Goal: Task Accomplishment & Management: Use online tool/utility

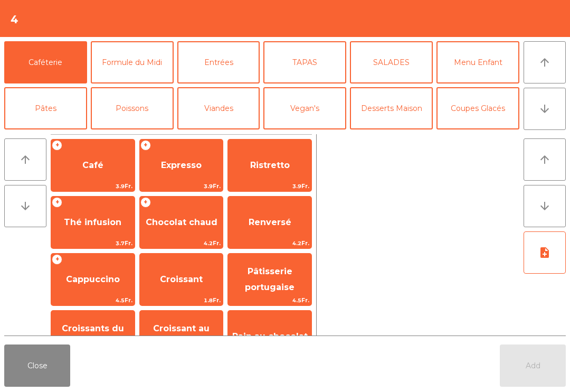
click at [554, 111] on button "arrow_downward" at bounding box center [545, 109] width 42 height 42
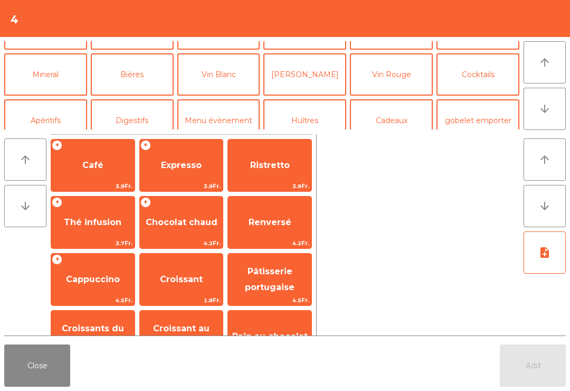
scroll to position [92, 0]
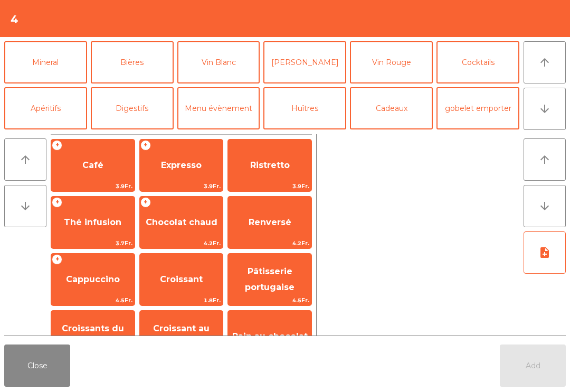
click at [67, 62] on button "Mineral" at bounding box center [45, 62] width 83 height 42
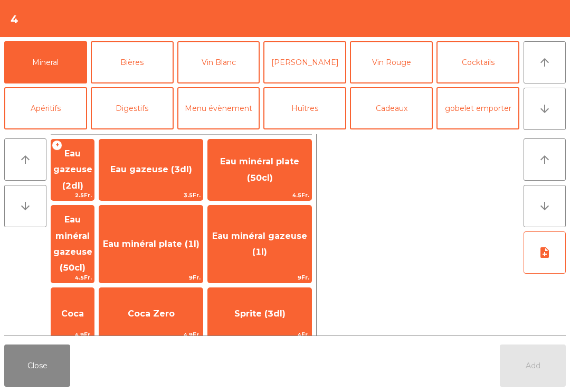
click at [191, 166] on span "Eau gazeuse (3dl)" at bounding box center [151, 169] width 82 height 10
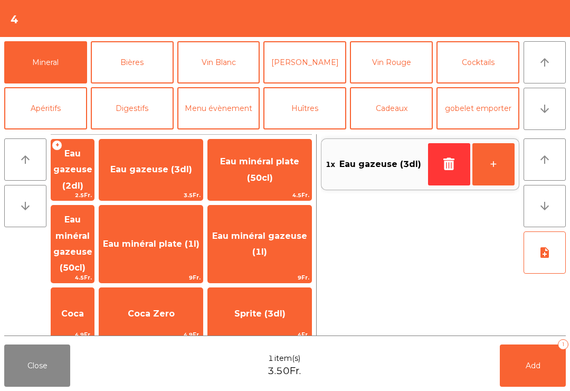
click at [506, 157] on button "+" at bounding box center [493, 164] width 42 height 42
click at [527, 363] on span "Add" at bounding box center [533, 364] width 15 height 9
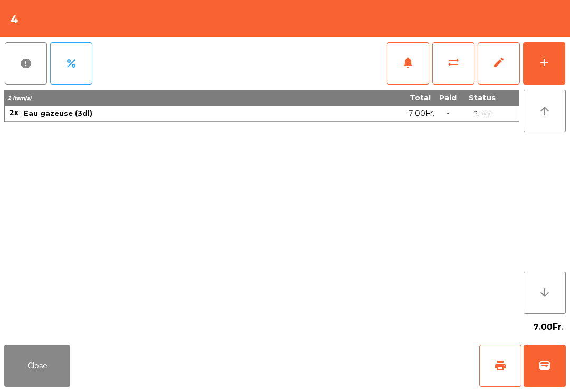
click at [1, 385] on div "Close print wallet" at bounding box center [285, 365] width 570 height 51
click at [62, 366] on button "Close" at bounding box center [37, 365] width 66 height 42
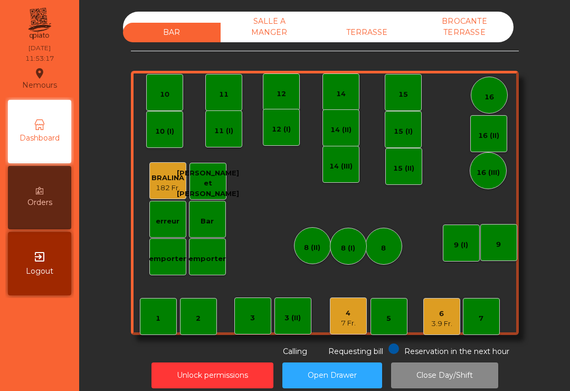
click at [444, 311] on div "6" at bounding box center [441, 313] width 21 height 11
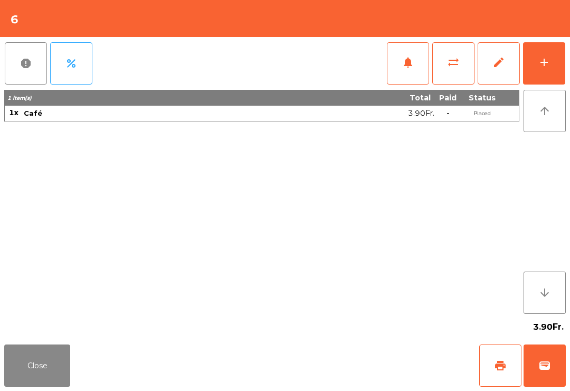
click at [560, 370] on button "wallet" at bounding box center [545, 365] width 42 height 42
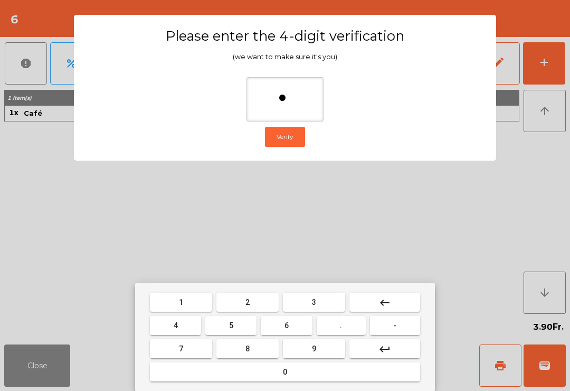
type input "**"
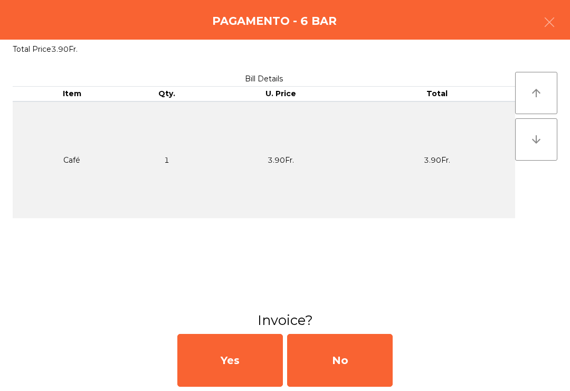
click at [369, 356] on div "No" at bounding box center [340, 360] width 106 height 53
click at [366, 355] on div "No" at bounding box center [340, 360] width 106 height 53
click at [364, 357] on div "No" at bounding box center [340, 360] width 106 height 53
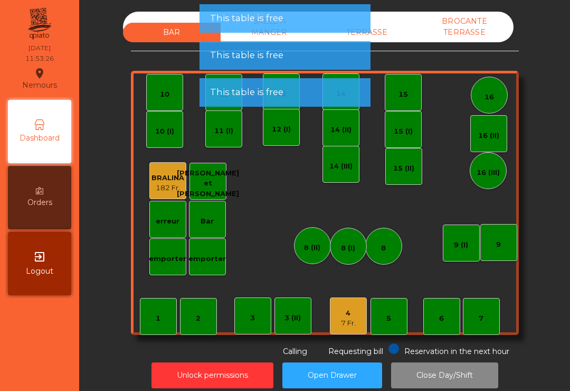
click at [352, 320] on div "7 Fr." at bounding box center [348, 323] width 15 height 11
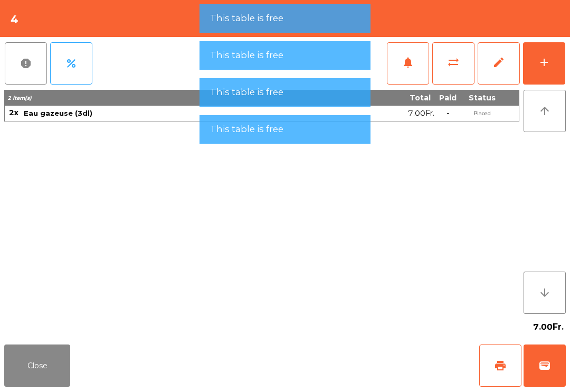
click at [540, 383] on button "wallet" at bounding box center [545, 365] width 42 height 42
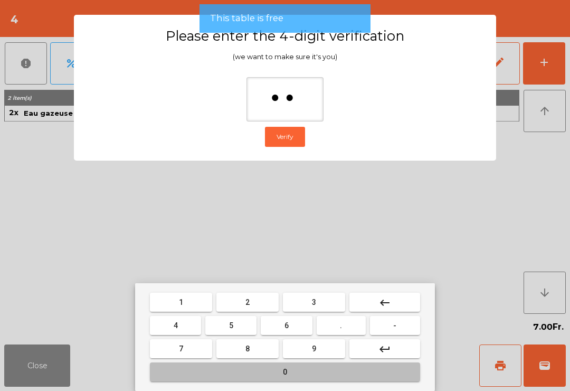
type input "***"
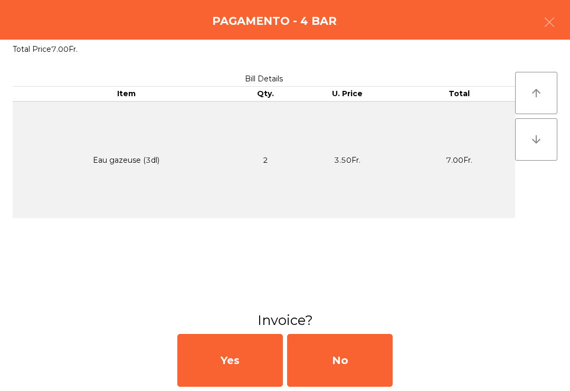
click at [364, 370] on div "No" at bounding box center [340, 360] width 106 height 53
click at [363, 370] on div "No" at bounding box center [340, 360] width 106 height 53
click at [363, 359] on div "No" at bounding box center [340, 360] width 106 height 53
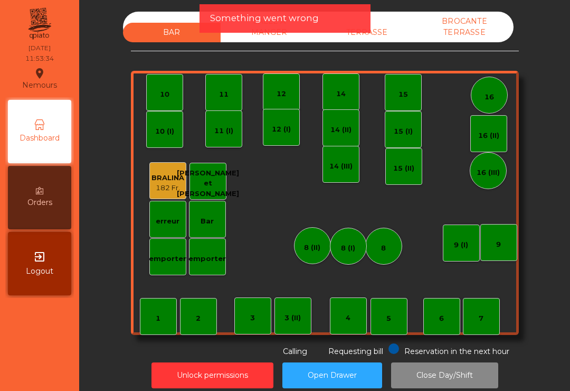
click at [381, 42] on div "TERRASSE" at bounding box center [367, 33] width 98 height 20
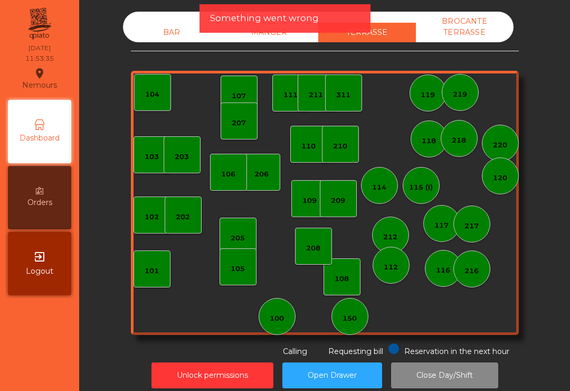
click at [277, 333] on div "100" at bounding box center [277, 316] width 37 height 37
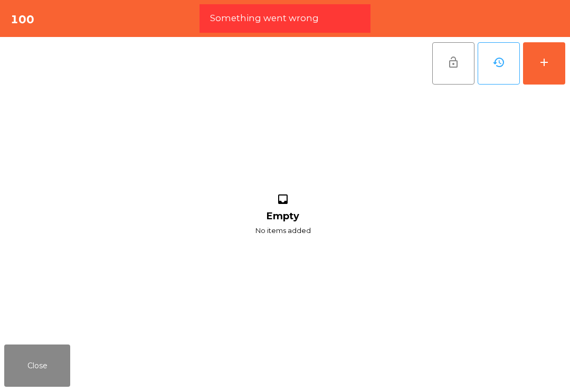
click at [544, 67] on div "add" at bounding box center [544, 62] width 13 height 13
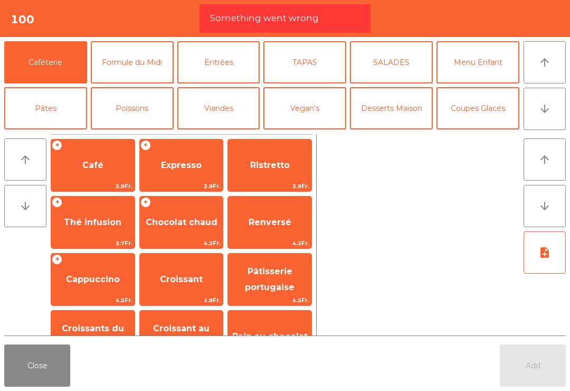
click at [137, 72] on button "Formule du Midi" at bounding box center [132, 62] width 83 height 42
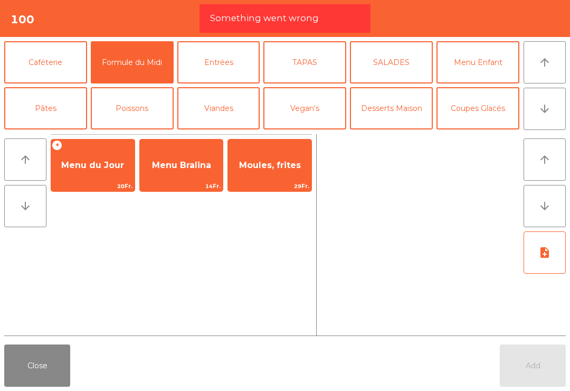
click at [88, 160] on span "Menu du Jour" at bounding box center [92, 165] width 63 height 10
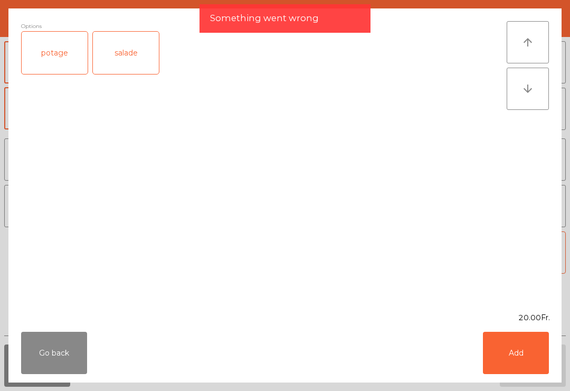
click at [125, 66] on div "salade" at bounding box center [126, 53] width 66 height 42
click at [541, 361] on button "Add" at bounding box center [516, 352] width 66 height 42
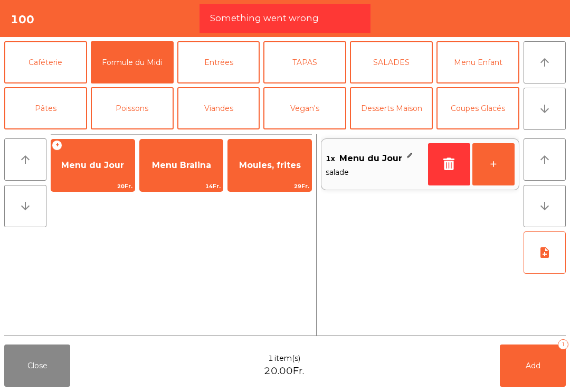
click at [502, 163] on button "+" at bounding box center [493, 164] width 42 height 42
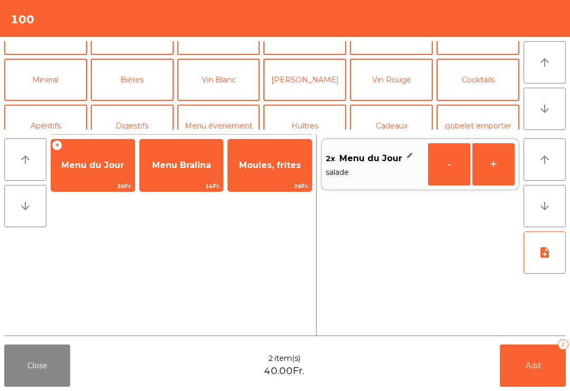
scroll to position [139, 0]
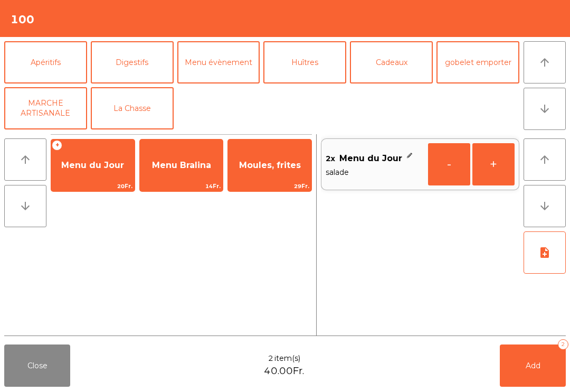
click at [62, 37] on button "Mineral" at bounding box center [45, 16] width 83 height 42
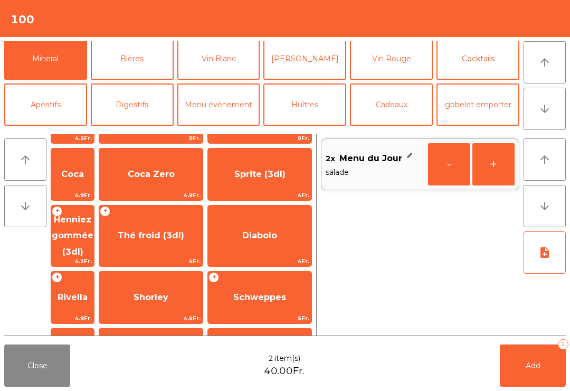
click at [185, 221] on span "Thé froid (3dl)" at bounding box center [150, 235] width 103 height 28
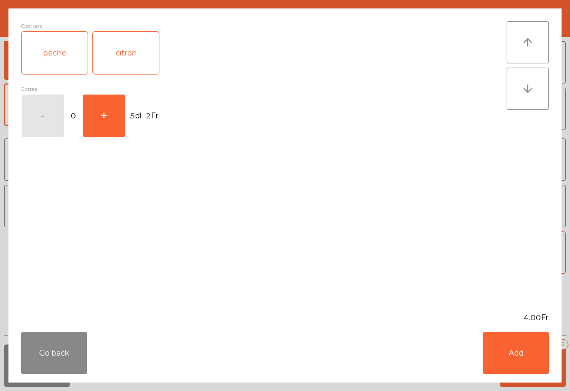
click at [114, 120] on button "+" at bounding box center [104, 115] width 42 height 42
click at [527, 347] on button "Add" at bounding box center [516, 352] width 66 height 42
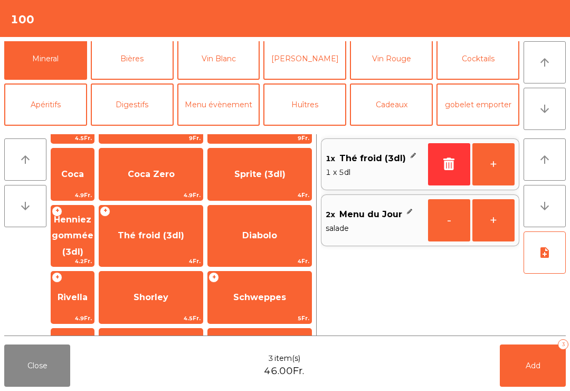
click at [93, 214] on span "Henniez gommée (3dl)" at bounding box center [73, 235] width 42 height 42
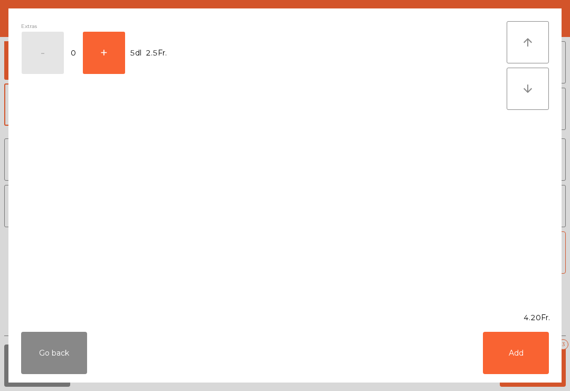
click at [517, 354] on button "Add" at bounding box center [516, 352] width 66 height 42
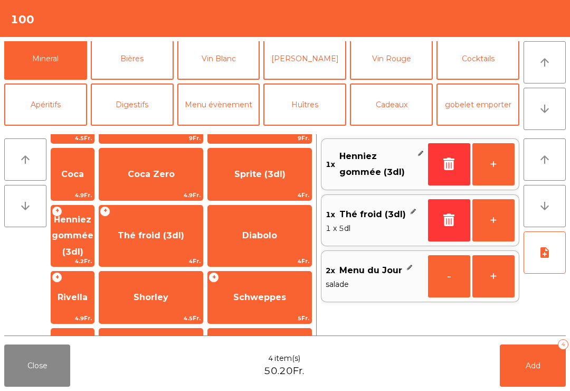
click at [538, 357] on button "Add 4" at bounding box center [533, 365] width 66 height 42
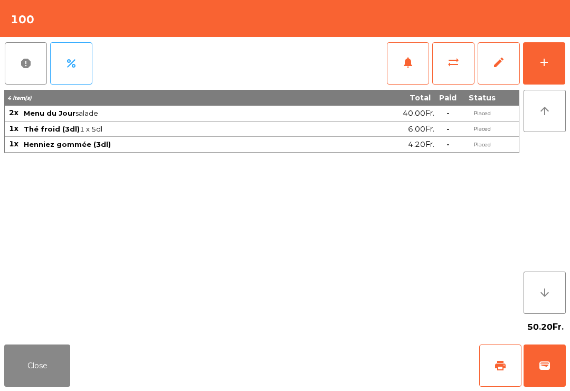
click at [23, 385] on button "Close" at bounding box center [37, 365] width 66 height 42
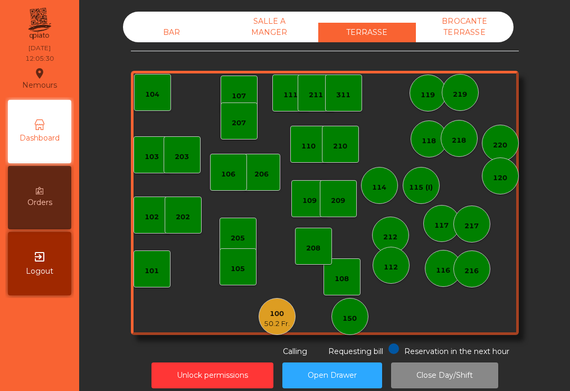
click at [177, 23] on div "BAR" at bounding box center [172, 33] width 98 height 20
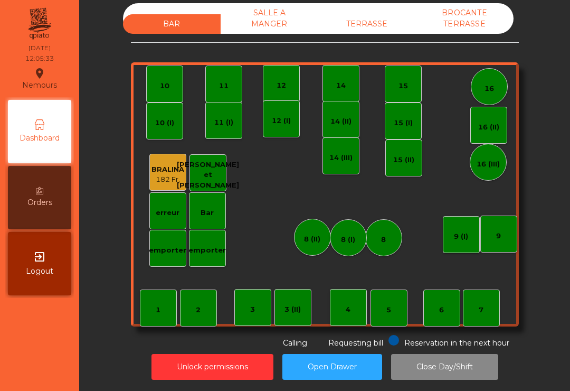
click at [354, 319] on div "4" at bounding box center [348, 307] width 37 height 37
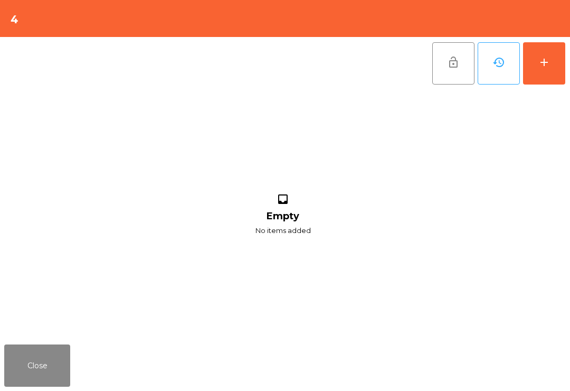
click at [551, 58] on button "add" at bounding box center [544, 63] width 42 height 42
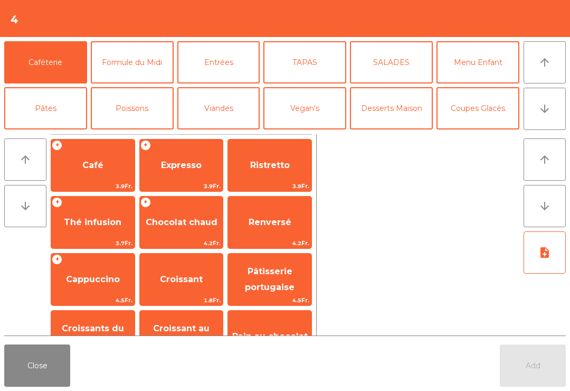
click at [153, 64] on button "Formule du Midi" at bounding box center [132, 62] width 83 height 42
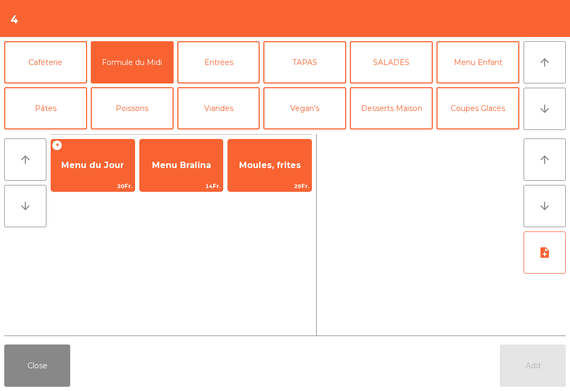
click at [106, 169] on span "Menu du Jour" at bounding box center [92, 165] width 63 height 10
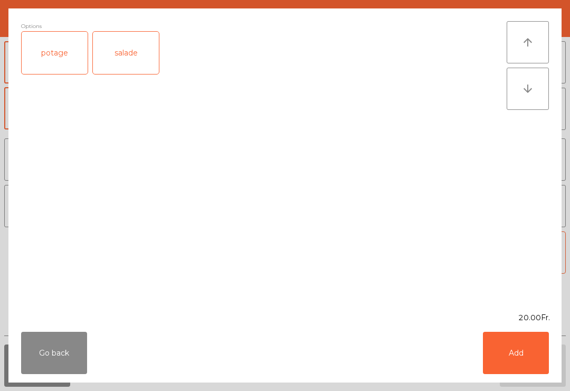
click at [130, 46] on div "salade" at bounding box center [126, 53] width 66 height 42
click at [536, 344] on button "Add" at bounding box center [516, 352] width 66 height 42
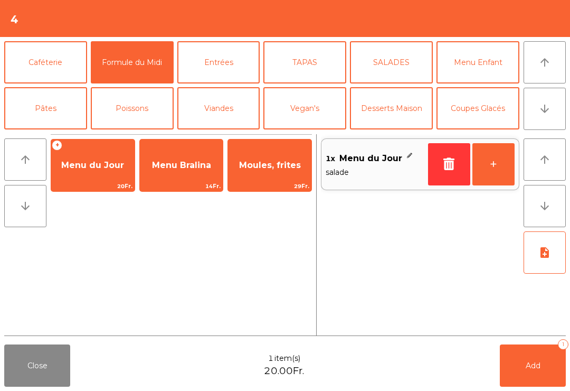
click at [52, 133] on button "Mineral" at bounding box center [45, 154] width 83 height 42
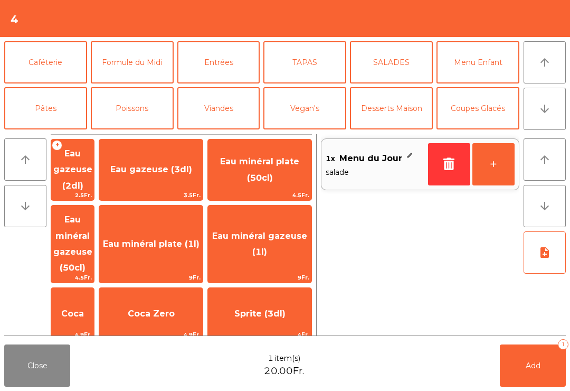
scroll to position [97, 0]
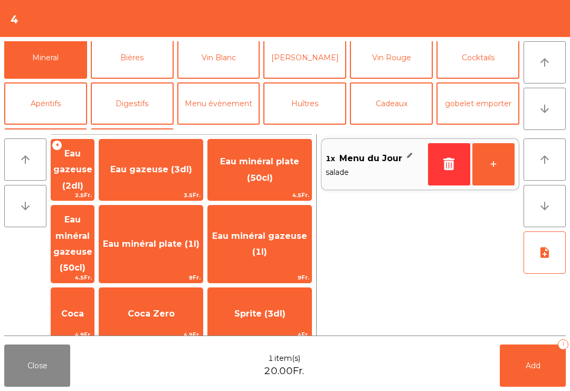
click at [92, 234] on span "Eau minéral gazeuse (50cl)" at bounding box center [72, 243] width 39 height 58
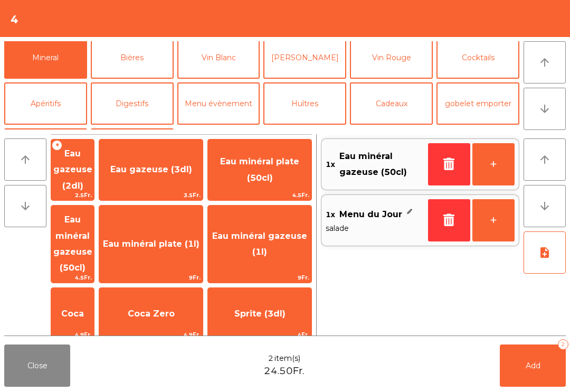
click at [547, 379] on button "Add 2" at bounding box center [533, 365] width 66 height 42
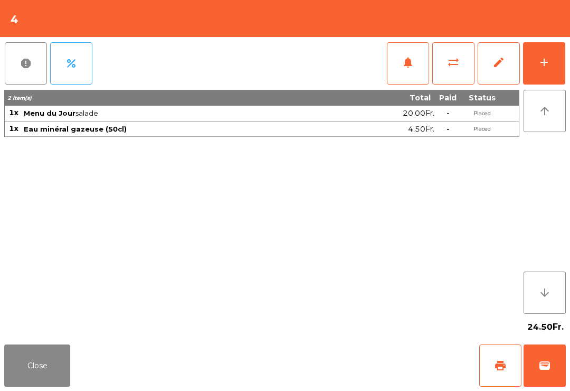
click at [59, 369] on button "Close" at bounding box center [37, 365] width 66 height 42
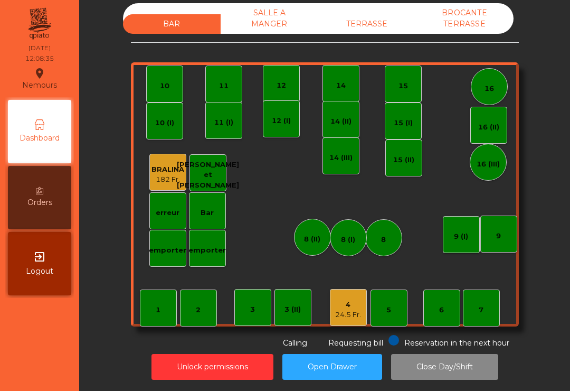
click at [379, 9] on div "BAR SALLE A MANGER TERRASSE BROCANTE TERRASSE" at bounding box center [318, 18] width 391 height 31
click at [388, 19] on div "TERRASSE" at bounding box center [367, 24] width 98 height 20
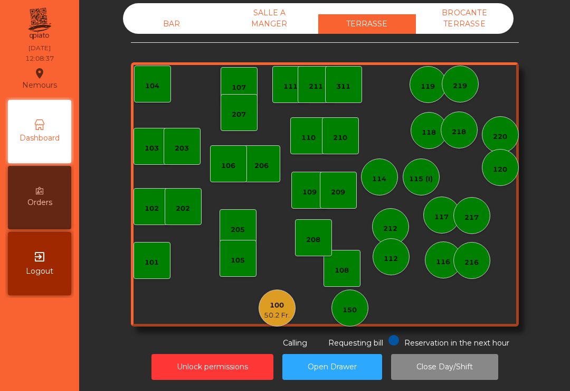
click at [271, 301] on div "100" at bounding box center [277, 305] width 26 height 11
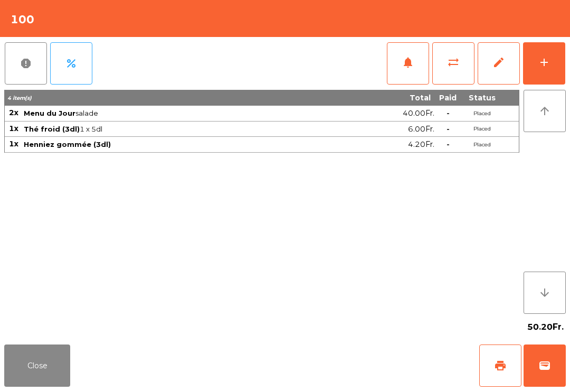
click at [412, 73] on button "notifications" at bounding box center [408, 63] width 42 height 42
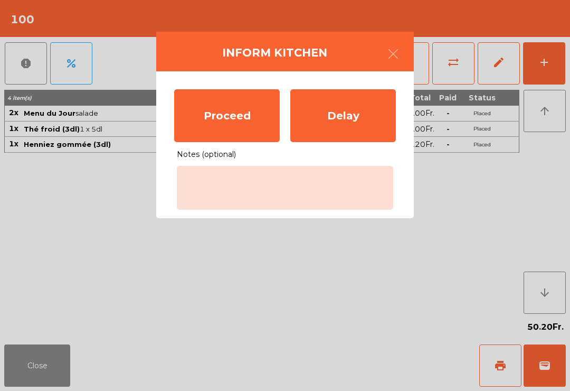
click at [248, 113] on div "Proceed" at bounding box center [227, 115] width 106 height 53
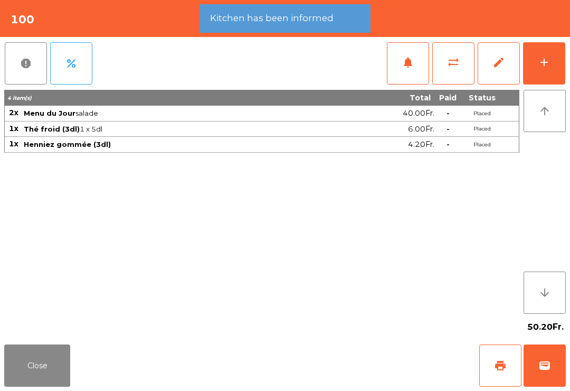
click at [18, 380] on button "Close" at bounding box center [37, 365] width 66 height 42
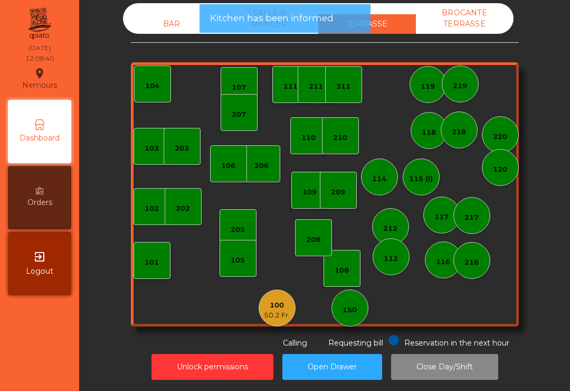
click at [172, 32] on div "BAR" at bounding box center [172, 24] width 98 height 20
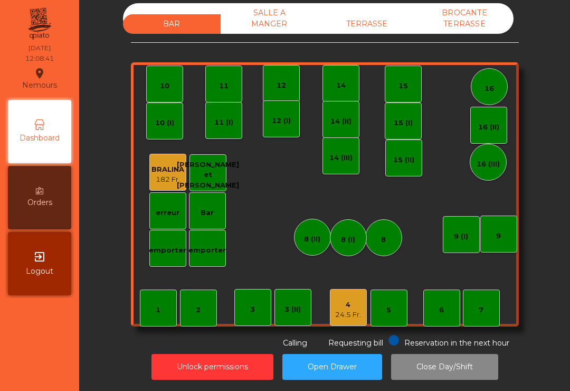
click at [498, 305] on div "7" at bounding box center [481, 307] width 37 height 37
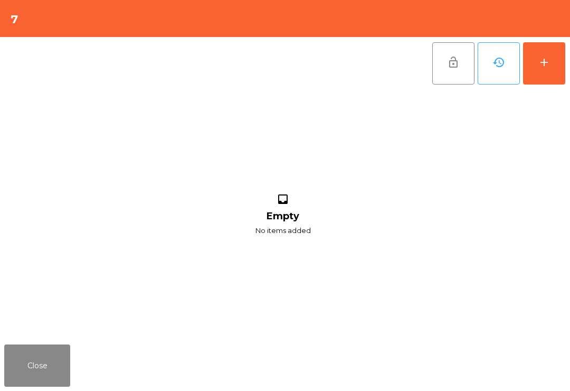
click at [549, 79] on button "add" at bounding box center [544, 63] width 42 height 42
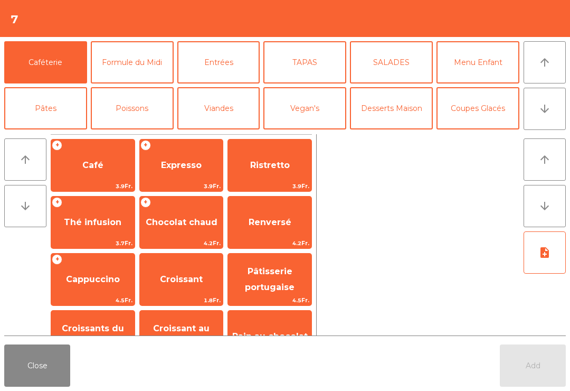
scroll to position [24, 0]
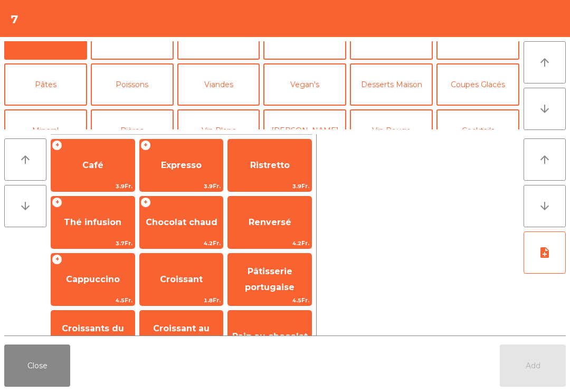
click at [64, 109] on button "Mineral" at bounding box center [45, 130] width 83 height 42
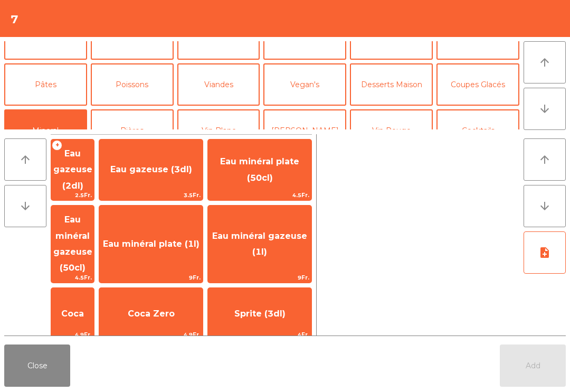
click at [93, 236] on span "Eau minéral gazeuse (50cl)" at bounding box center [72, 243] width 43 height 77
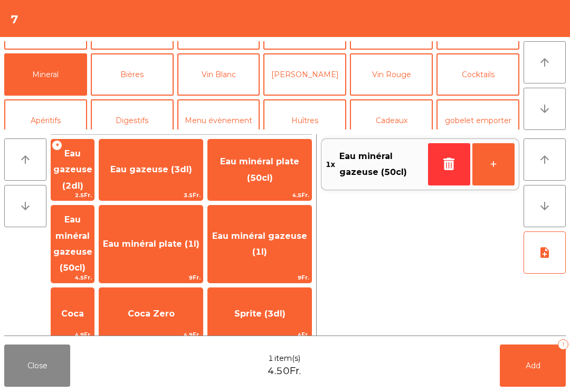
scroll to position [187, 0]
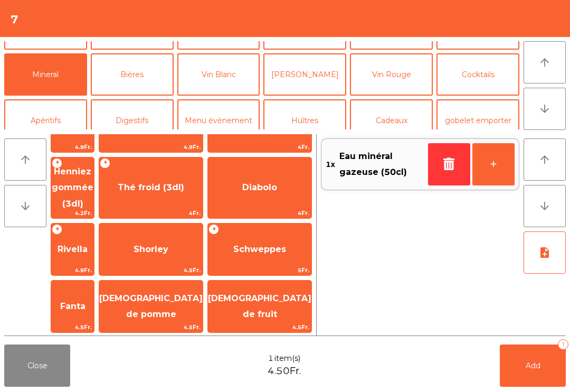
click at [188, 265] on span "4.5Fr." at bounding box center [150, 270] width 103 height 10
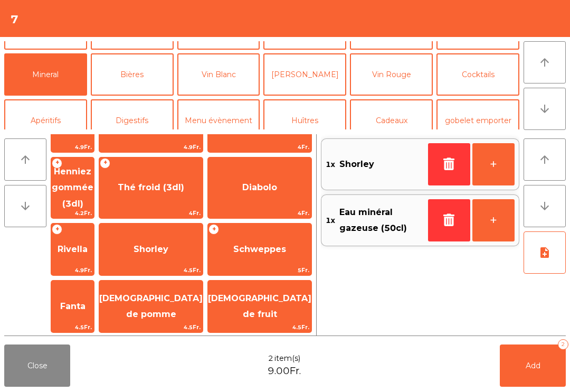
click at [538, 369] on span "Add" at bounding box center [533, 364] width 15 height 9
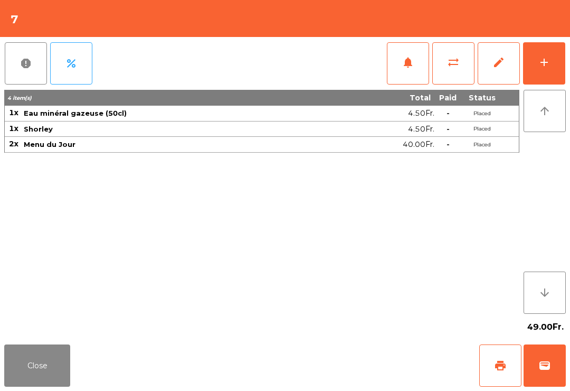
click at [36, 386] on button "Close" at bounding box center [37, 365] width 66 height 42
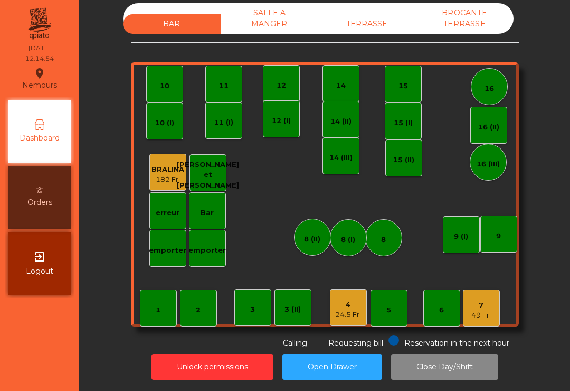
click at [373, 18] on div "TERRASSE" at bounding box center [367, 24] width 98 height 20
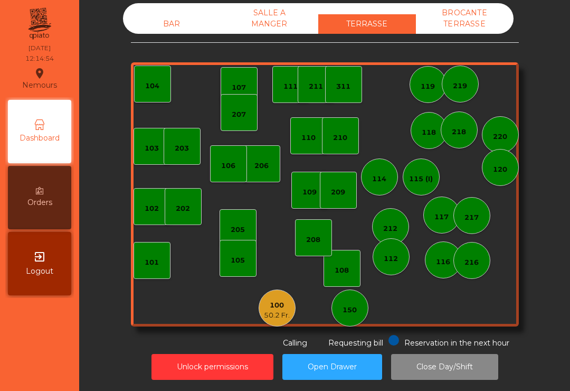
click at [346, 305] on div "150" at bounding box center [350, 310] width 14 height 11
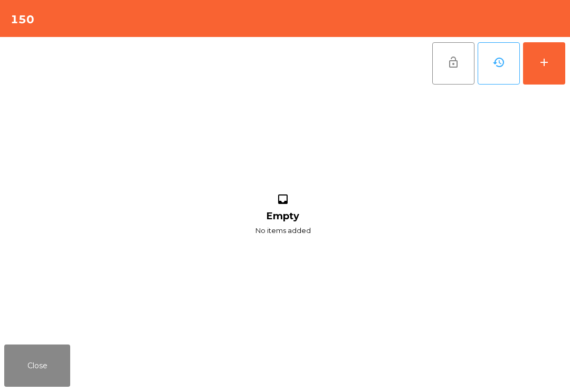
click at [560, 45] on button "add" at bounding box center [544, 63] width 42 height 42
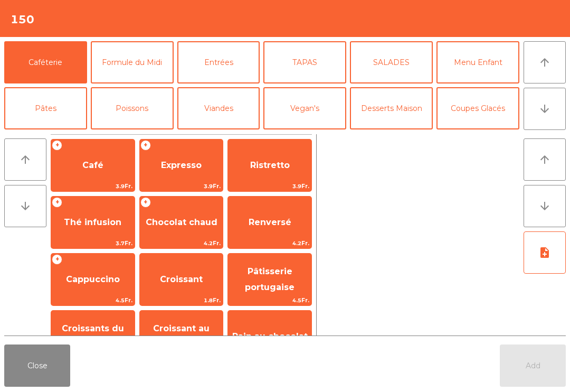
scroll to position [60, 0]
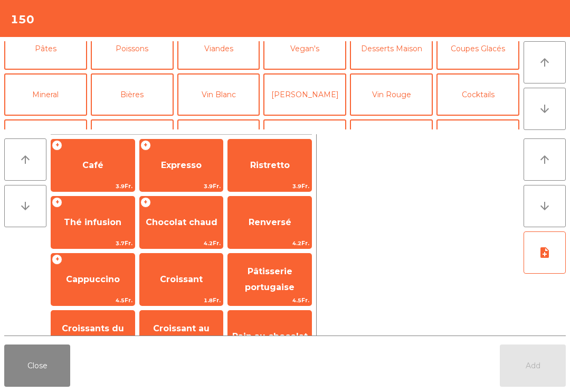
click at [49, 85] on button "Mineral" at bounding box center [45, 94] width 83 height 42
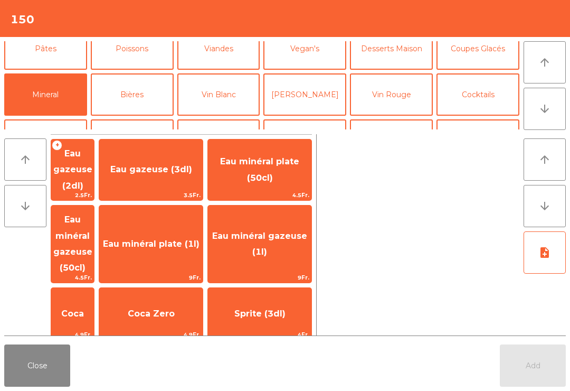
click at [74, 299] on span "Coca" at bounding box center [72, 313] width 43 height 28
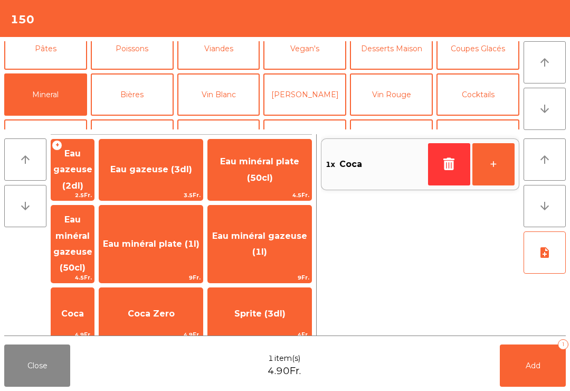
click at [556, 382] on button "Add 1" at bounding box center [533, 365] width 66 height 42
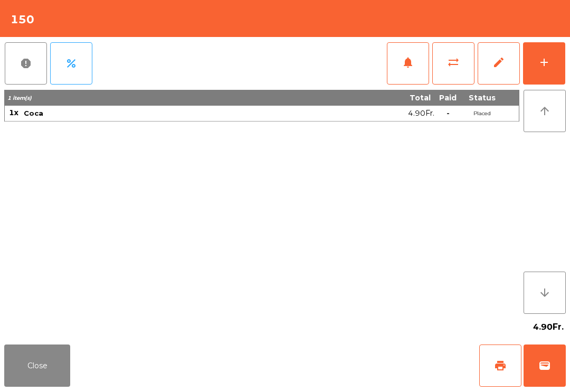
click at [30, 372] on button "Close" at bounding box center [37, 365] width 66 height 42
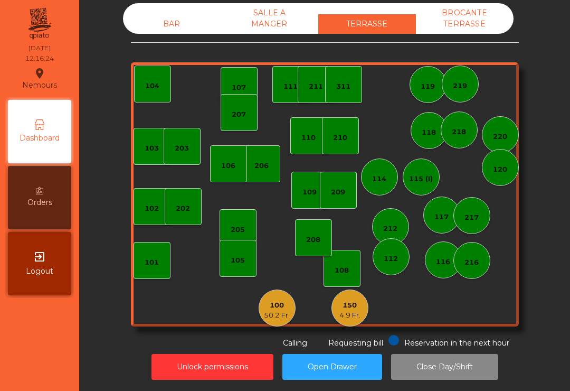
click at [159, 30] on div "BAR" at bounding box center [172, 24] width 98 height 20
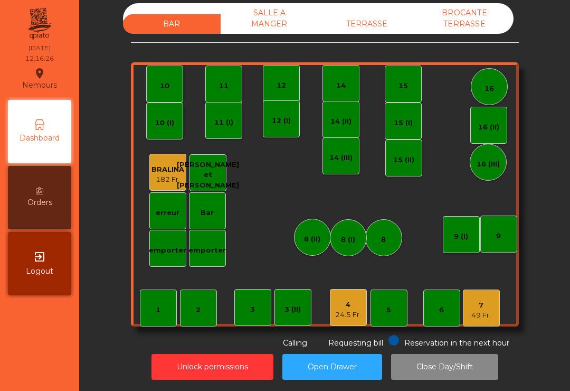
click at [356, 310] on div "24.5 Fr." at bounding box center [348, 314] width 26 height 11
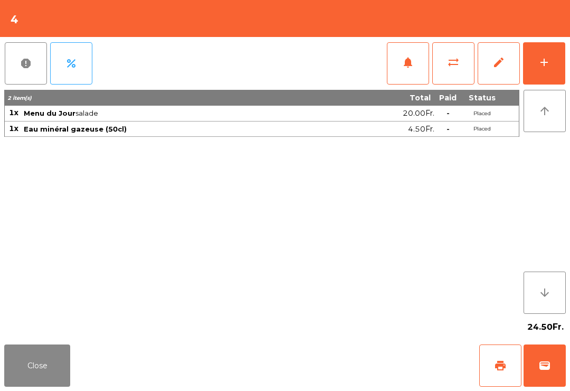
click at [412, 59] on span "notifications" at bounding box center [408, 62] width 13 height 13
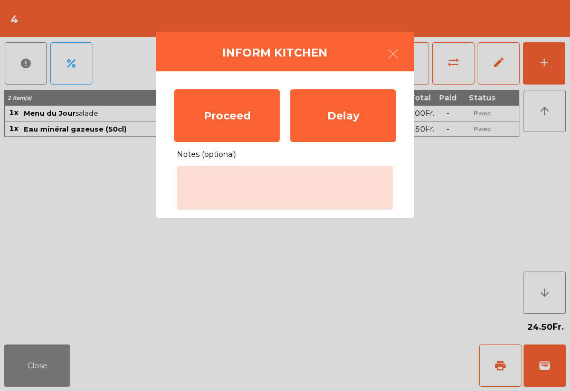
click at [225, 117] on div "Proceed" at bounding box center [227, 115] width 106 height 53
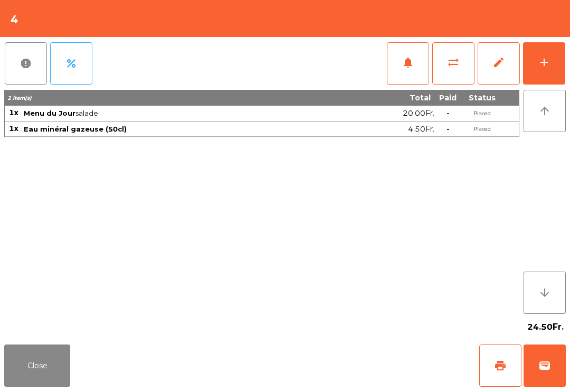
click at [26, 385] on button "Close" at bounding box center [37, 365] width 66 height 42
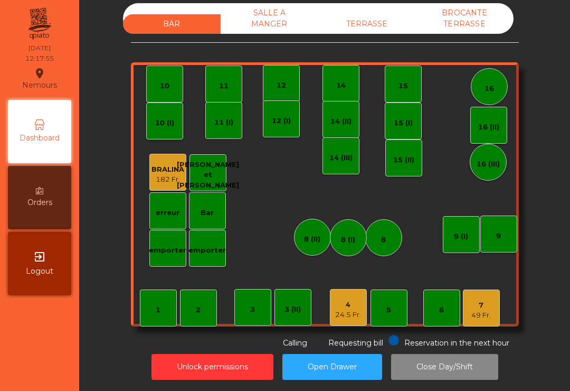
click at [387, 14] on div "TERRASSE" at bounding box center [367, 24] width 98 height 20
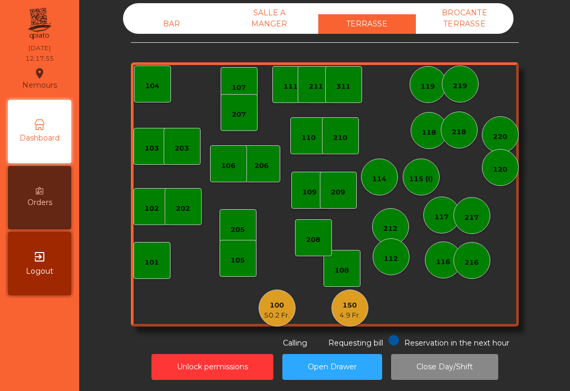
click at [353, 301] on div "150" at bounding box center [349, 305] width 21 height 11
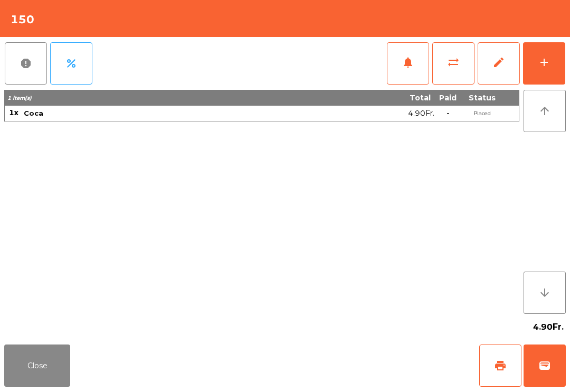
click at [548, 51] on button "add" at bounding box center [544, 63] width 42 height 42
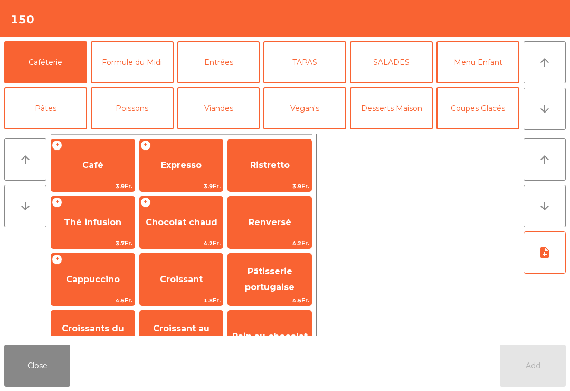
click at [316, 56] on button "TAPAS" at bounding box center [304, 62] width 83 height 42
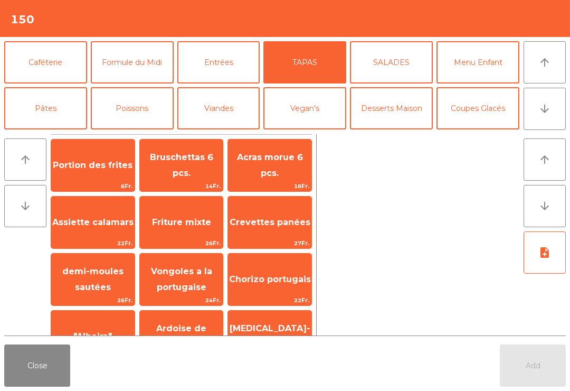
click at [279, 275] on span "Chorizo portugais" at bounding box center [270, 279] width 82 height 10
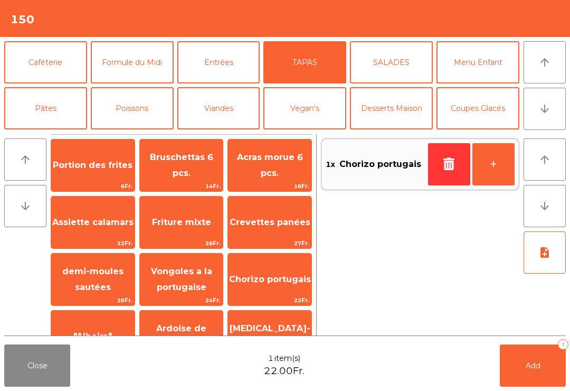
click at [545, 375] on button "Add 1" at bounding box center [533, 365] width 66 height 42
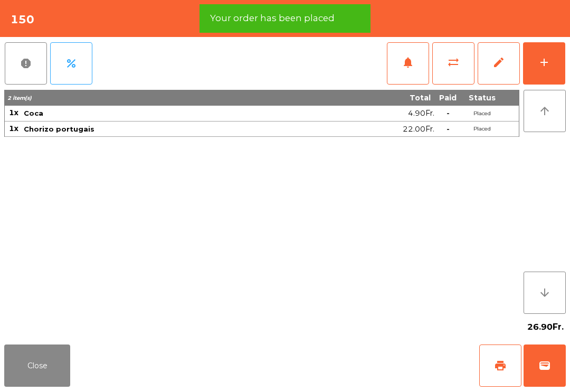
click at [49, 353] on button "Close" at bounding box center [37, 365] width 66 height 42
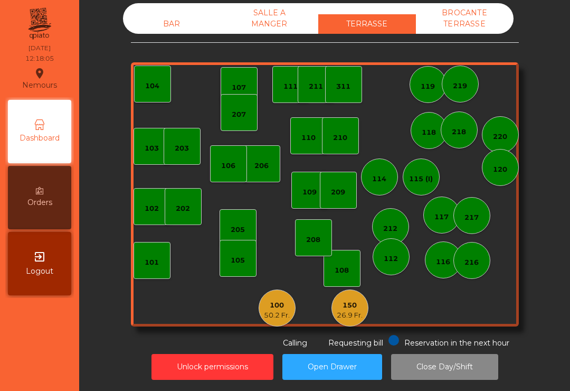
click at [159, 14] on div "BAR" at bounding box center [172, 24] width 98 height 20
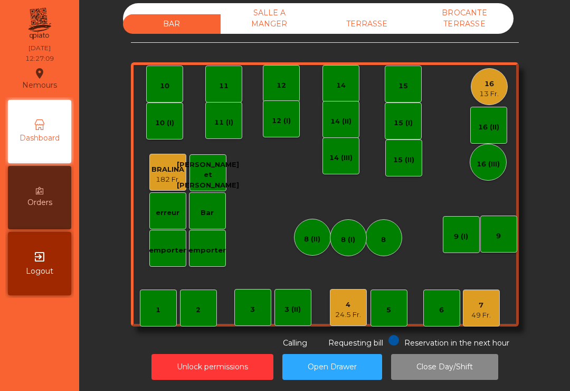
click at [346, 21] on div "TERRASSE" at bounding box center [367, 24] width 98 height 20
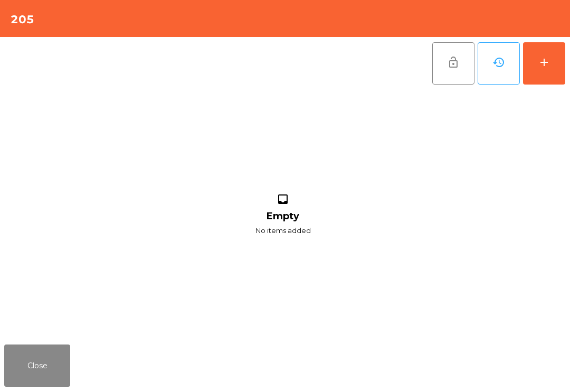
click at [530, 80] on button "add" at bounding box center [544, 63] width 42 height 42
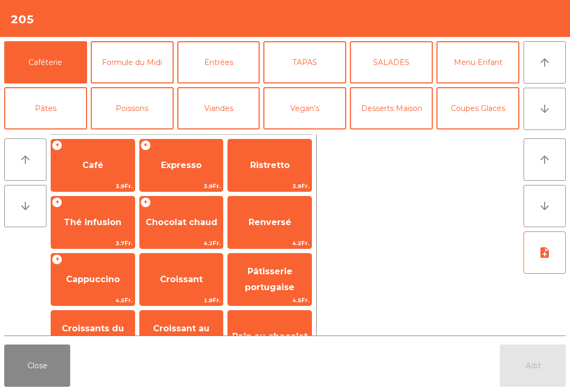
click at [101, 155] on span "Café" at bounding box center [92, 165] width 83 height 28
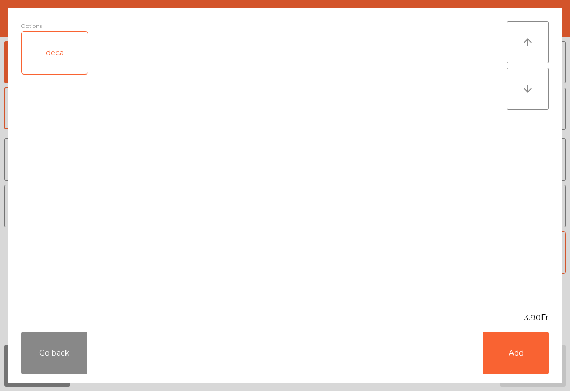
click at [516, 349] on button "Add" at bounding box center [516, 352] width 66 height 42
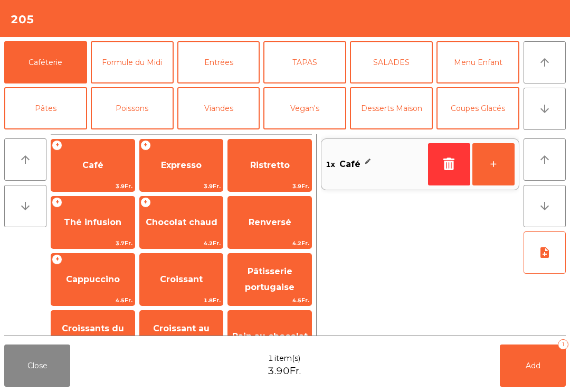
click at [54, 133] on button "Mineral" at bounding box center [45, 154] width 83 height 42
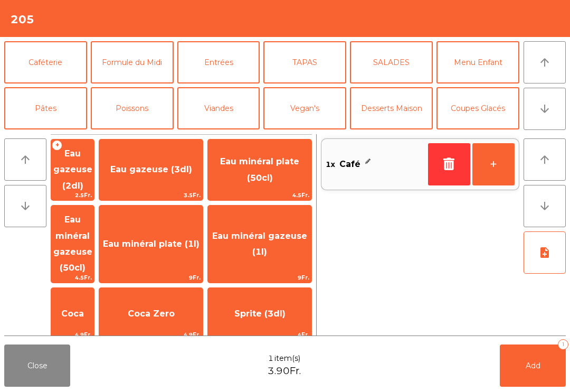
click at [94, 299] on span "Coca" at bounding box center [72, 313] width 43 height 28
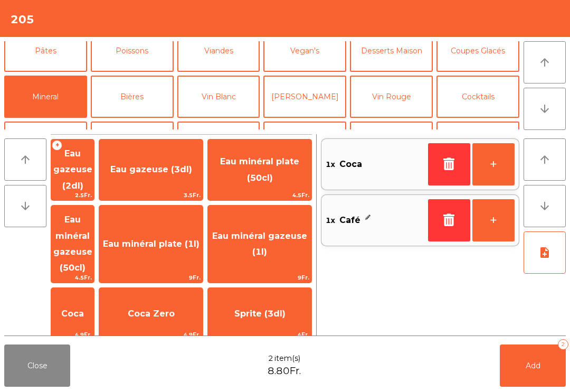
click at [521, 366] on button "Add 2" at bounding box center [533, 365] width 66 height 42
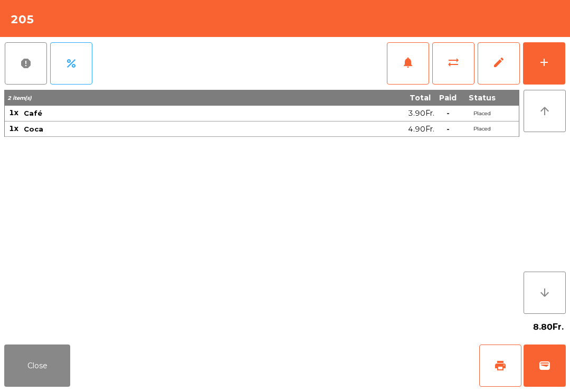
click at [33, 366] on button "Close" at bounding box center [37, 365] width 66 height 42
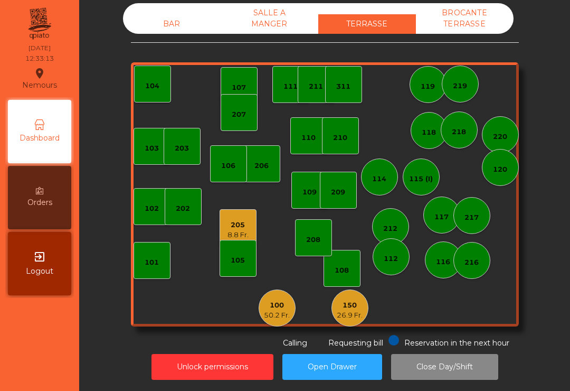
click at [286, 322] on div "100 50.2 Fr." at bounding box center [277, 307] width 37 height 37
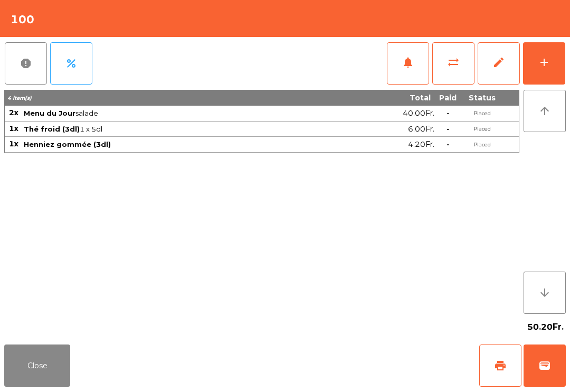
click at [553, 62] on button "add" at bounding box center [544, 63] width 42 height 42
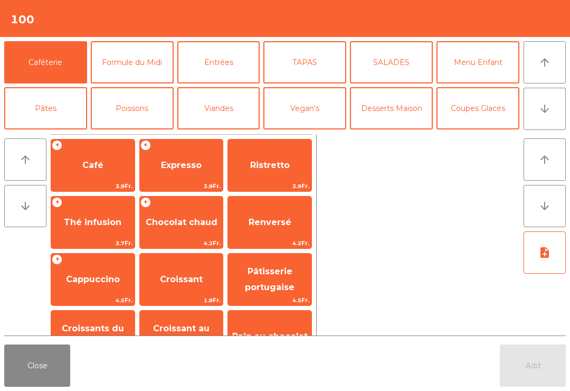
click at [168, 165] on span "Expresso" at bounding box center [181, 165] width 41 height 10
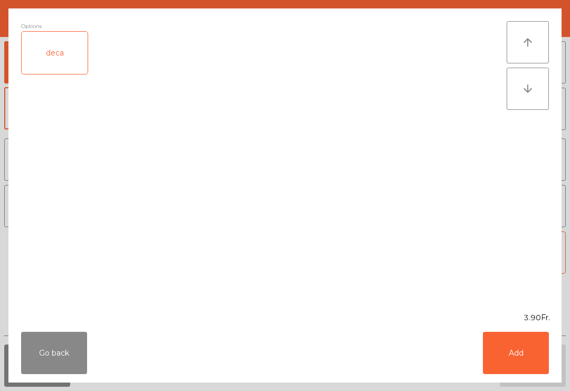
click at [516, 332] on button "Add" at bounding box center [516, 352] width 66 height 42
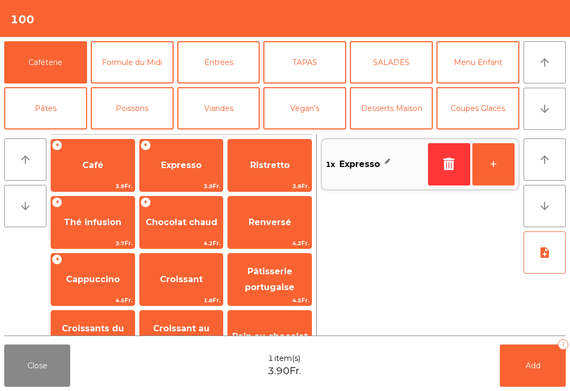
click at [503, 169] on button "+" at bounding box center [493, 164] width 42 height 42
click at [520, 347] on button "Add 2" at bounding box center [533, 365] width 66 height 42
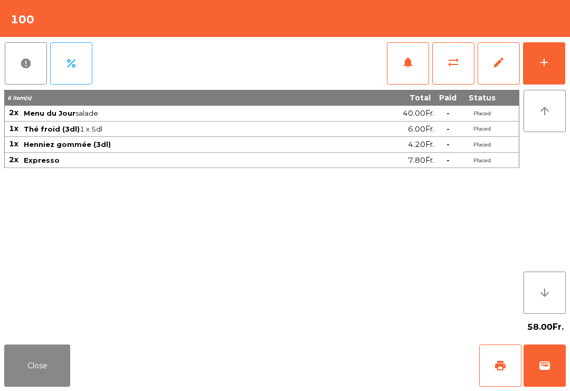
click at [25, 385] on button "Close" at bounding box center [37, 365] width 66 height 42
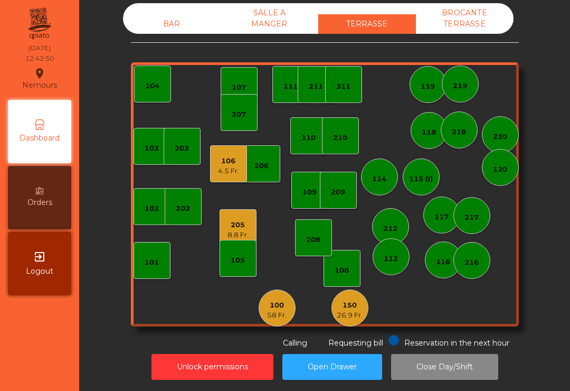
click at [227, 170] on div "4.5 Fr." at bounding box center [228, 171] width 21 height 11
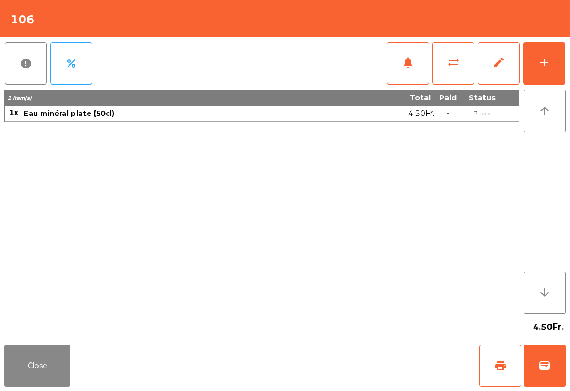
click at [545, 62] on div "add" at bounding box center [544, 62] width 13 height 13
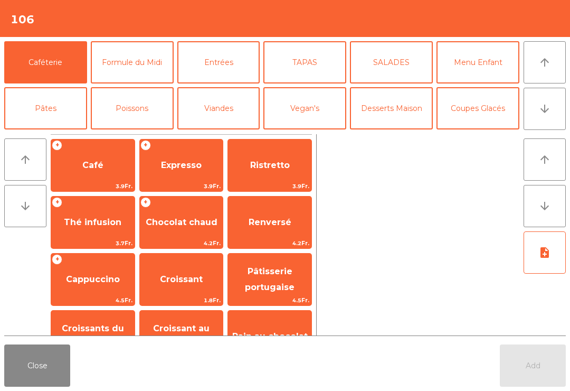
click at [301, 70] on button "TAPAS" at bounding box center [304, 62] width 83 height 42
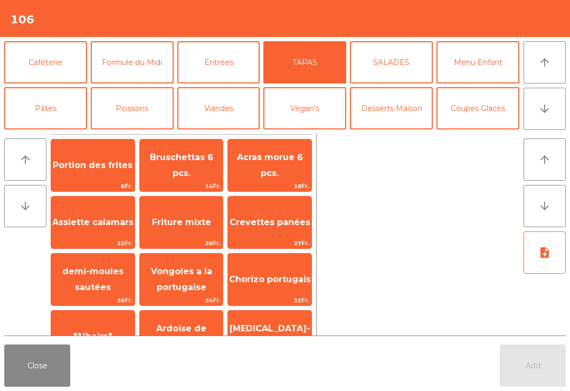
click at [191, 180] on div "Bruschettas 6 pcs. 14Fr." at bounding box center [181, 165] width 84 height 53
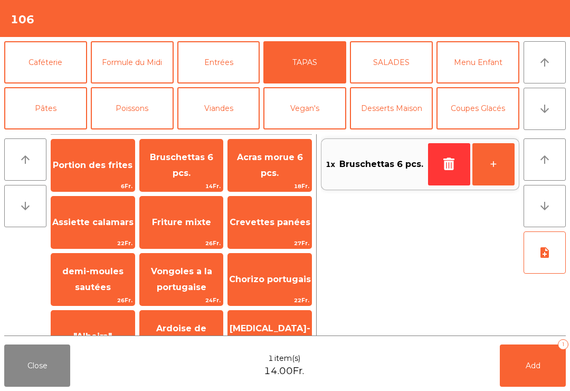
click at [71, 93] on button "Pâtes" at bounding box center [45, 108] width 83 height 42
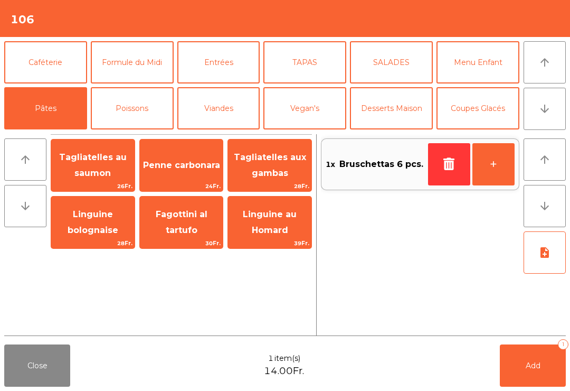
click at [287, 169] on span "Tagliatelles aux gambas" at bounding box center [270, 165] width 72 height 26
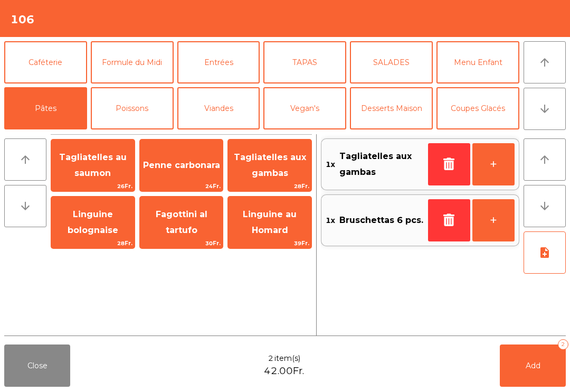
click at [552, 247] on button "note_add" at bounding box center [545, 252] width 42 height 42
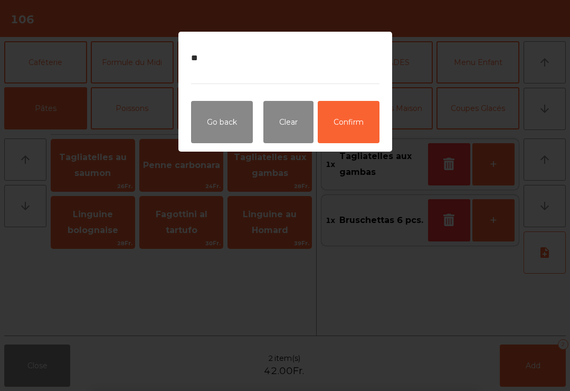
click at [354, 132] on button "Confirm" at bounding box center [349, 122] width 62 height 42
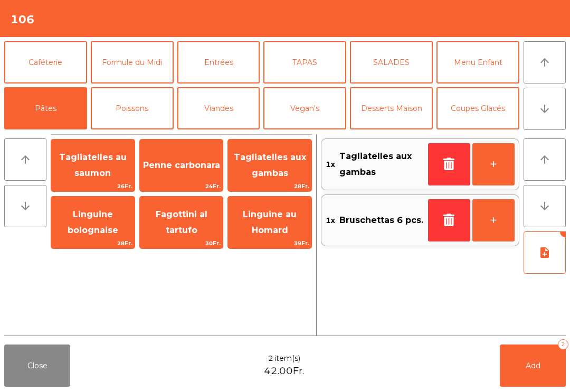
click at [521, 372] on button "Add 2" at bounding box center [533, 365] width 66 height 42
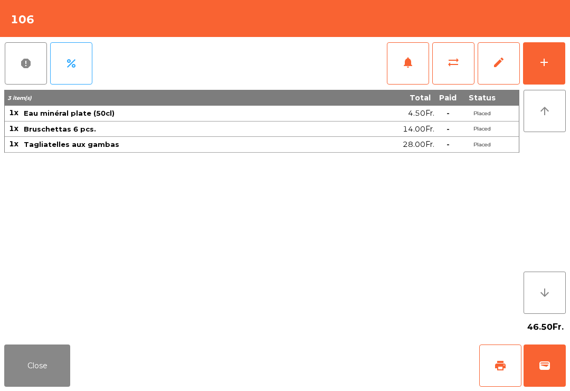
click at [20, 379] on button "Close" at bounding box center [37, 365] width 66 height 42
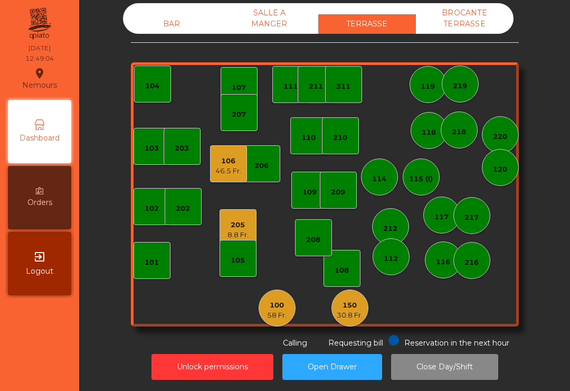
click at [149, 30] on div "BAR" at bounding box center [172, 24] width 98 height 20
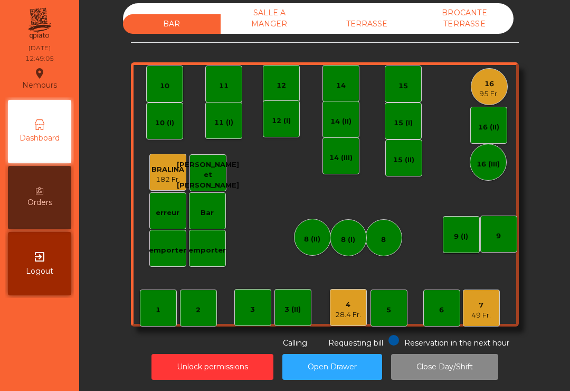
click at [484, 316] on div "49 Fr." at bounding box center [481, 315] width 20 height 11
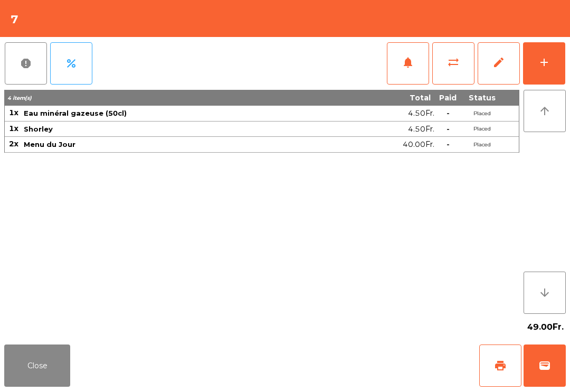
click at [492, 371] on button "print" at bounding box center [500, 365] width 42 height 42
click at [18, 385] on button "Close" at bounding box center [37, 365] width 66 height 42
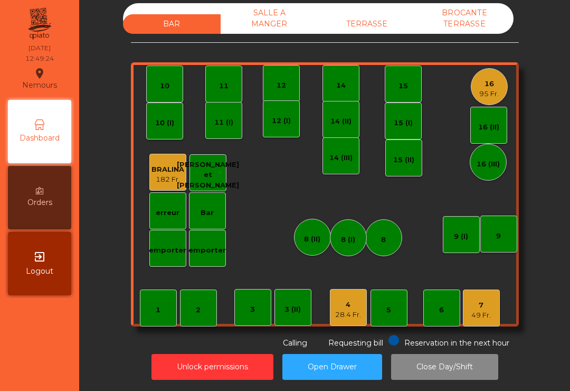
click at [380, 22] on div "TERRASSE" at bounding box center [367, 24] width 98 height 20
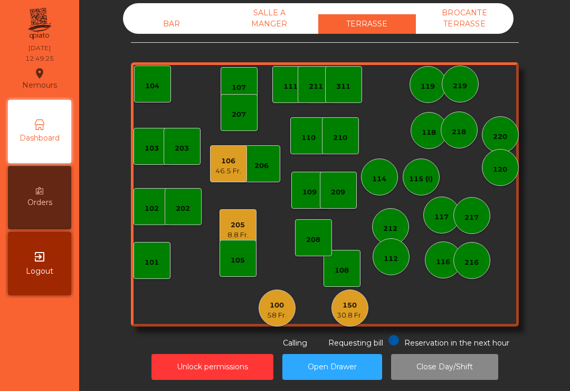
click at [357, 316] on div "30.8 Fr." at bounding box center [350, 315] width 26 height 11
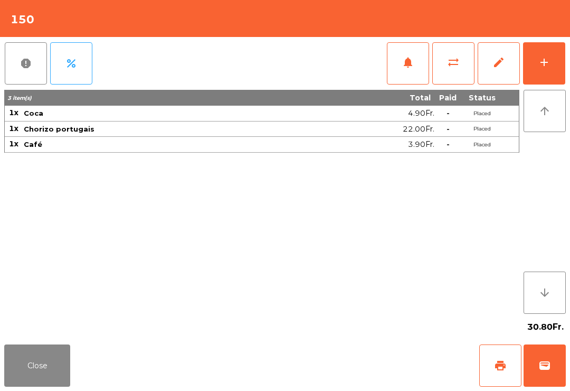
click at [16, 383] on button "Close" at bounding box center [37, 365] width 66 height 42
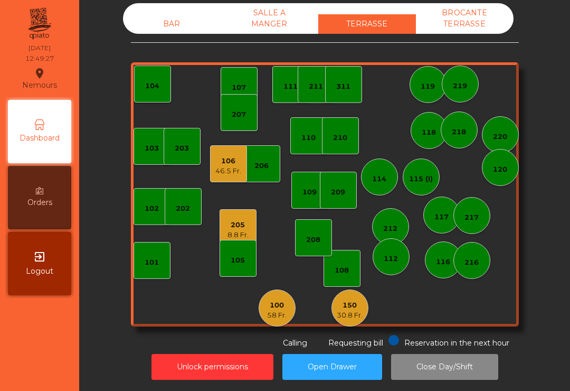
click at [235, 315] on div "103 102 101 202 206 104 205 8.8 Fr. 108 105 107 100 58 Fr. 150 30.8 Fr. 110 207…" at bounding box center [325, 194] width 388 height 264
click at [284, 311] on div "58 Fr." at bounding box center [277, 315] width 20 height 11
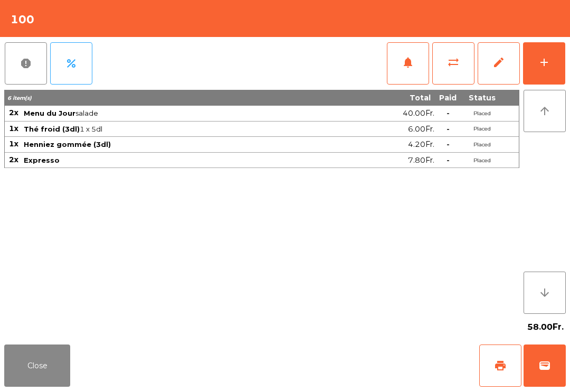
click at [489, 369] on button "print" at bounding box center [500, 365] width 42 height 42
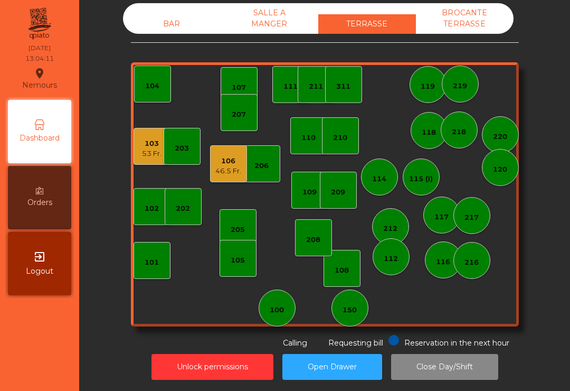
click at [243, 227] on div "205" at bounding box center [238, 229] width 14 height 11
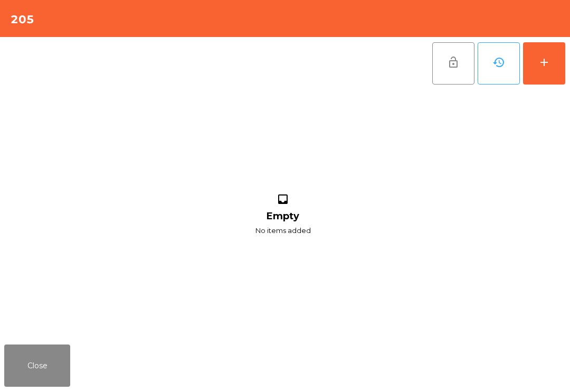
click at [552, 64] on button "add" at bounding box center [544, 63] width 42 height 42
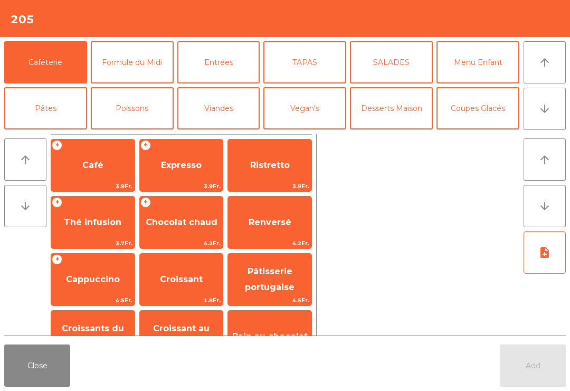
click at [136, 133] on button "Bières" at bounding box center [132, 154] width 83 height 42
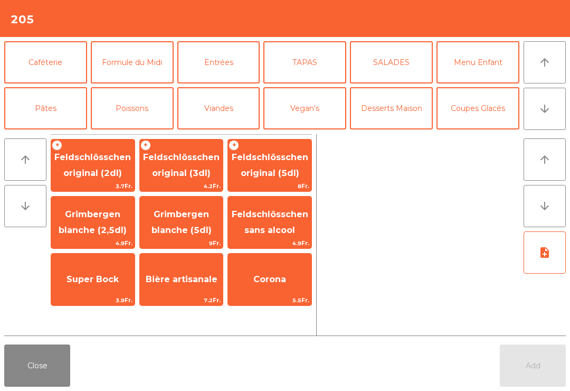
click at [203, 173] on span "Feldschlösschen original (3dl)" at bounding box center [181, 165] width 77 height 26
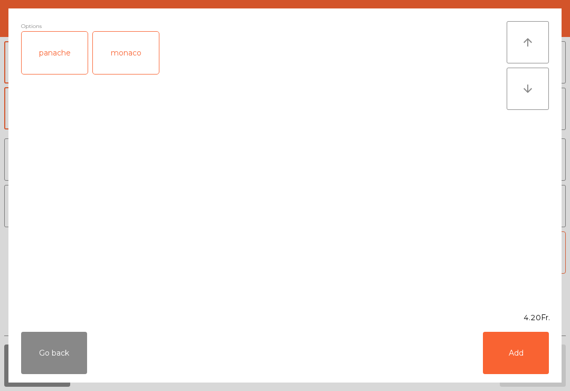
click at [533, 365] on button "Add" at bounding box center [516, 352] width 66 height 42
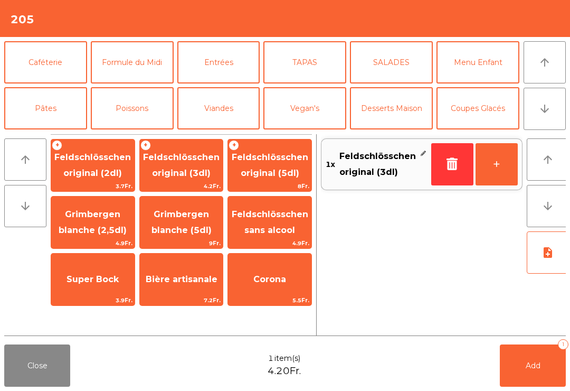
scroll to position [60, 0]
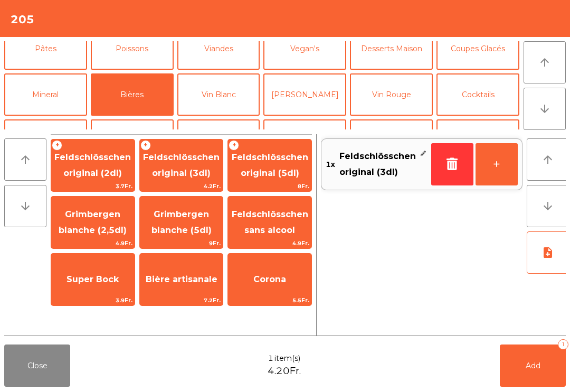
click at [273, 220] on span "Feldschlösschen sans alcool" at bounding box center [269, 222] width 83 height 45
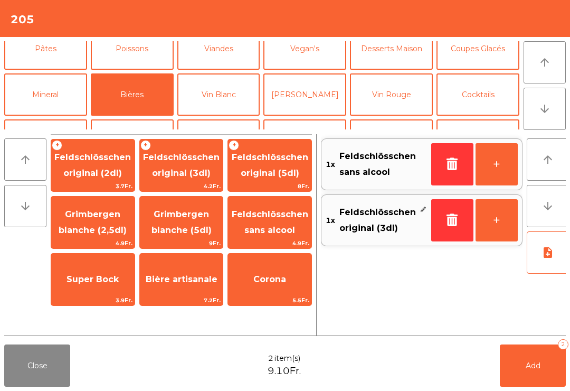
click at [537, 370] on button "Add 2" at bounding box center [533, 365] width 66 height 42
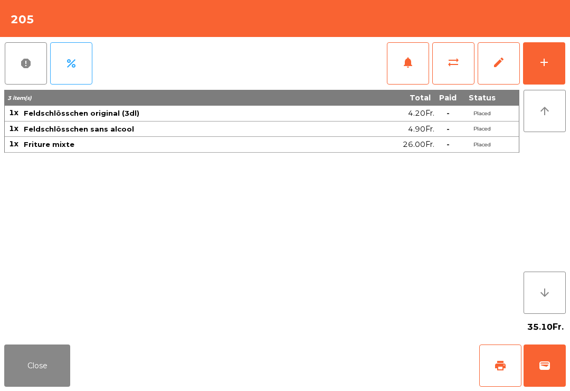
click at [17, 377] on button "Close" at bounding box center [37, 365] width 66 height 42
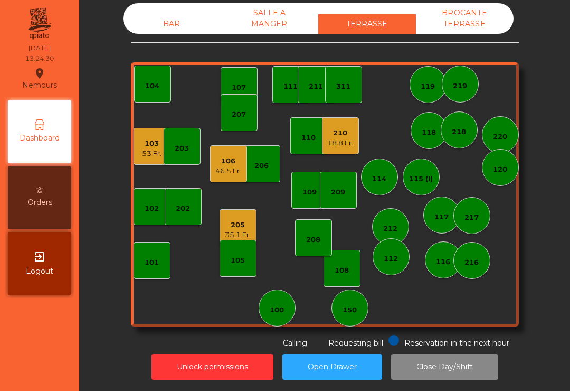
click at [176, 32] on div "BAR" at bounding box center [172, 24] width 98 height 20
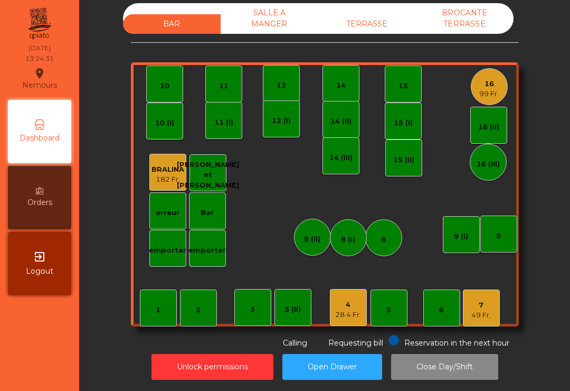
click at [480, 90] on div "99 Fr." at bounding box center [489, 94] width 20 height 11
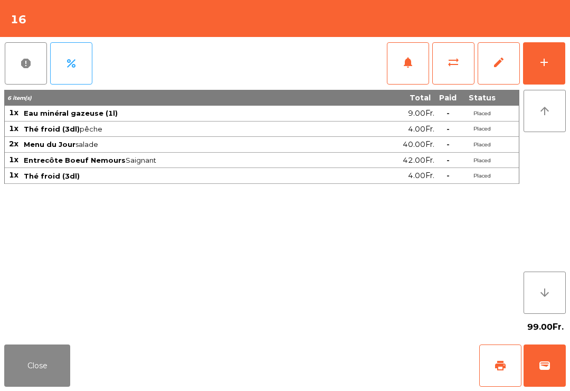
click at [552, 77] on button "add" at bounding box center [544, 63] width 42 height 42
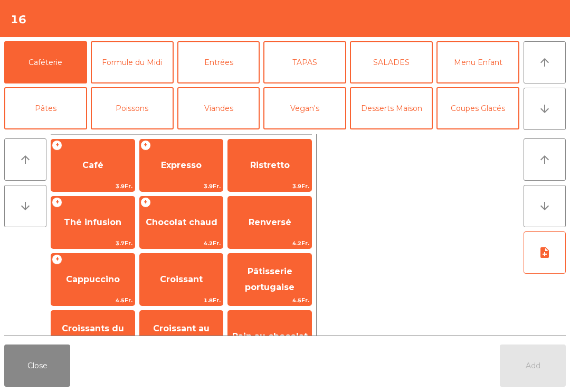
click at [404, 105] on button "Desserts Maison" at bounding box center [391, 108] width 83 height 42
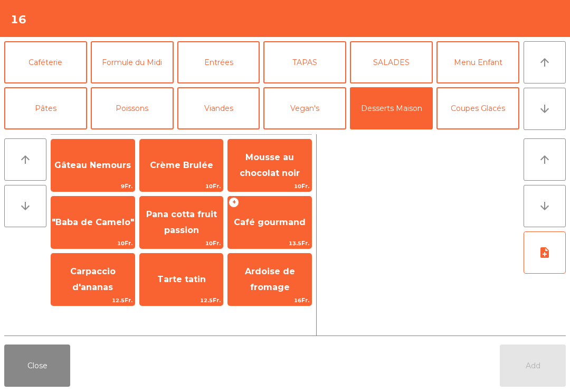
click at [178, 162] on span "Crème Brulée" at bounding box center [181, 165] width 63 height 10
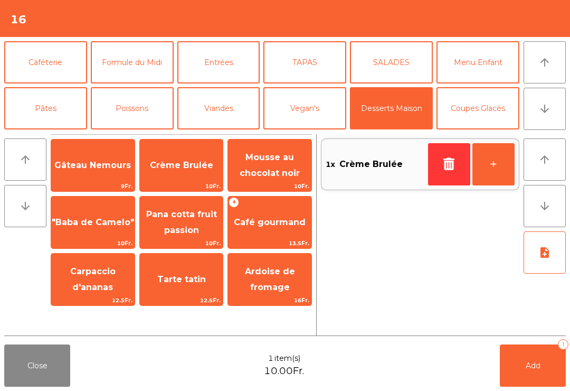
click at [290, 166] on span "Mousse au chocolat noir" at bounding box center [269, 165] width 83 height 45
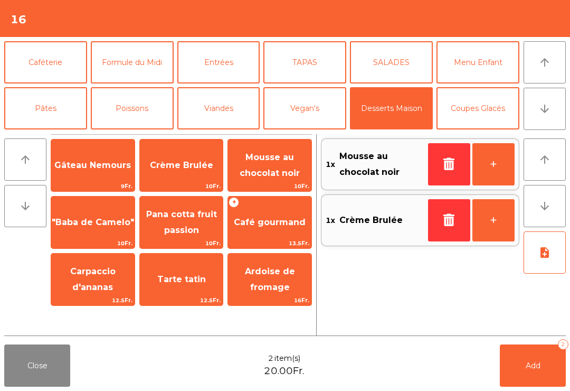
click at [559, 384] on button "Add 2" at bounding box center [533, 365] width 66 height 42
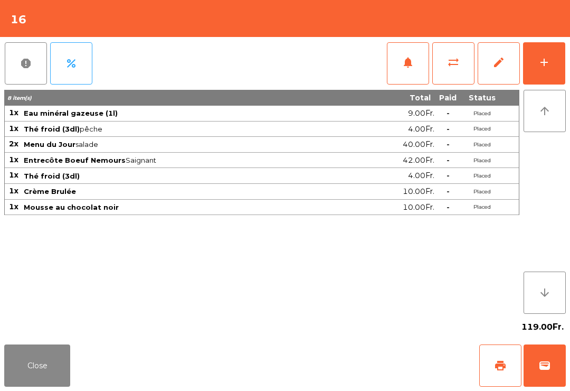
click at [506, 358] on button "print" at bounding box center [500, 365] width 42 height 42
click at [58, 386] on button "Close" at bounding box center [37, 365] width 66 height 42
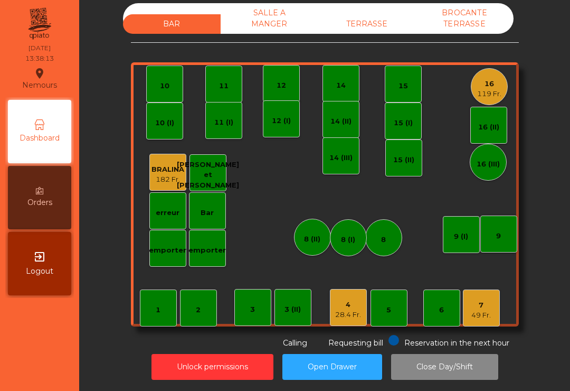
click at [364, 25] on div "TERRASSE" at bounding box center [367, 24] width 98 height 20
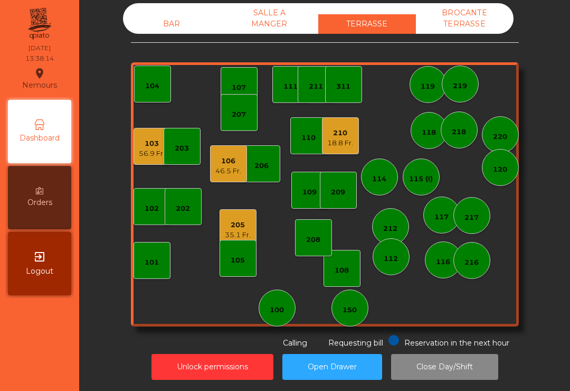
click at [341, 142] on div "18.8 Fr." at bounding box center [340, 143] width 26 height 11
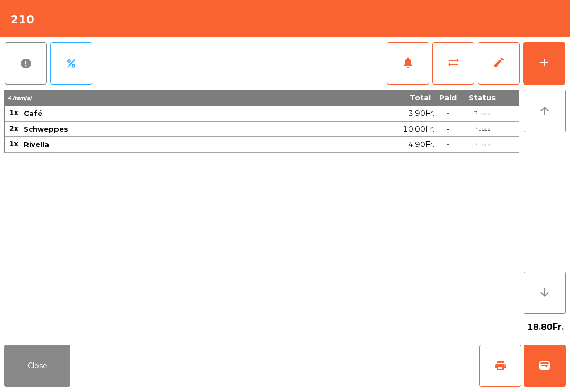
click at [486, 376] on button "print" at bounding box center [500, 365] width 42 height 42
click at [559, 357] on button "wallet" at bounding box center [545, 365] width 42 height 42
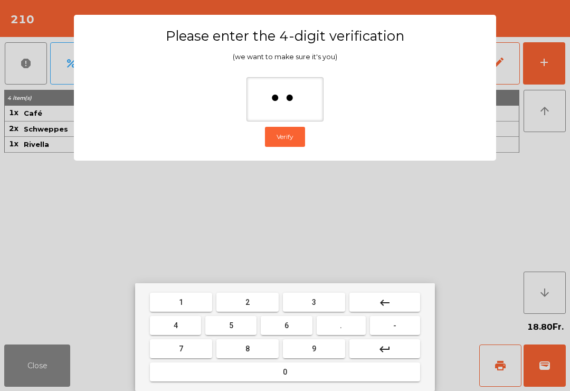
type input "***"
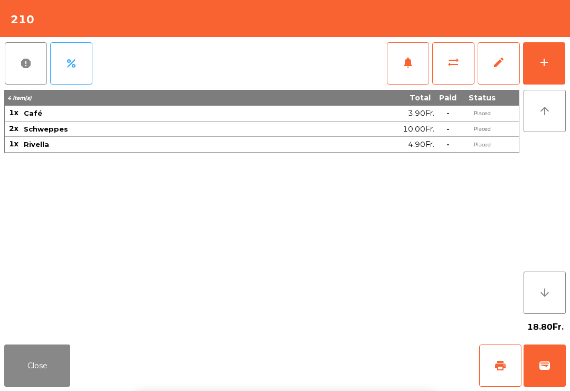
click at [315, 359] on div "Close print wallet" at bounding box center [285, 365] width 570 height 51
click at [363, 368] on div "Close print wallet" at bounding box center [285, 365] width 570 height 51
click at [370, 382] on div "Close print wallet" at bounding box center [285, 365] width 570 height 51
click at [369, 382] on div "Close print wallet" at bounding box center [285, 365] width 570 height 51
click at [361, 366] on div "Close print wallet" at bounding box center [285, 365] width 570 height 51
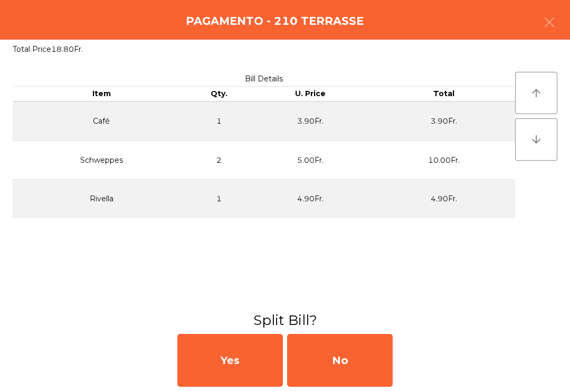
click at [354, 369] on div "No" at bounding box center [340, 360] width 106 height 53
click at [352, 373] on div "MB" at bounding box center [340, 360] width 106 height 53
click at [348, 359] on div "No" at bounding box center [340, 360] width 106 height 53
click at [344, 366] on div "No" at bounding box center [340, 360] width 106 height 53
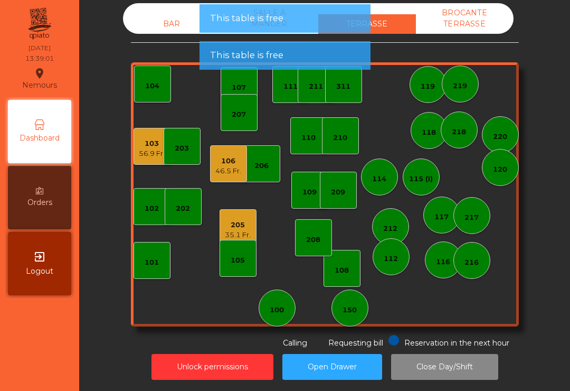
click at [345, 347] on span "Requesting bill" at bounding box center [355, 342] width 55 height 9
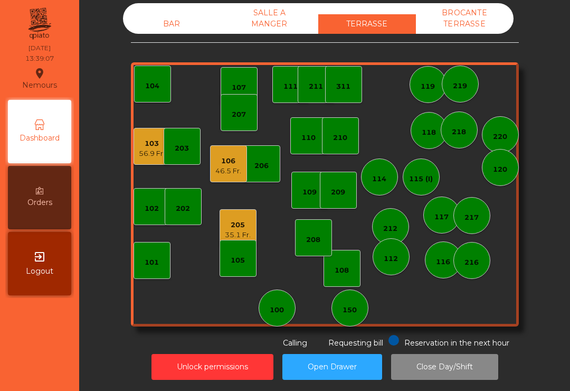
click at [172, 32] on div "BAR" at bounding box center [172, 24] width 98 height 20
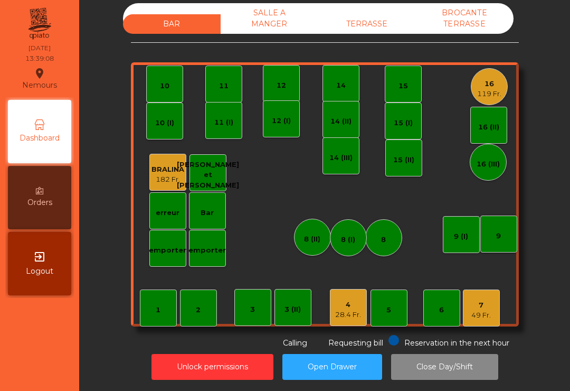
click at [501, 88] on div "16" at bounding box center [489, 84] width 24 height 11
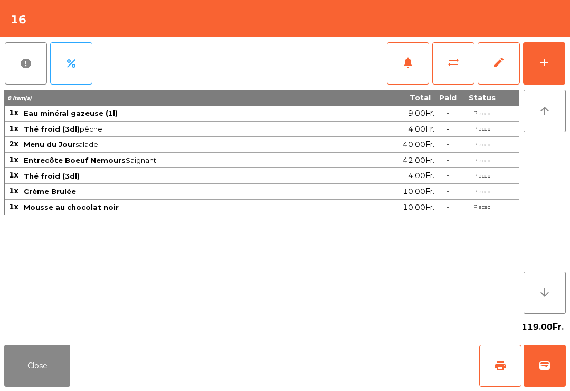
click at [549, 362] on span "wallet" at bounding box center [544, 365] width 13 height 13
click at [341, 370] on div "Close print wallet" at bounding box center [285, 365] width 570 height 51
click at [349, 363] on div "Close print wallet" at bounding box center [285, 365] width 570 height 51
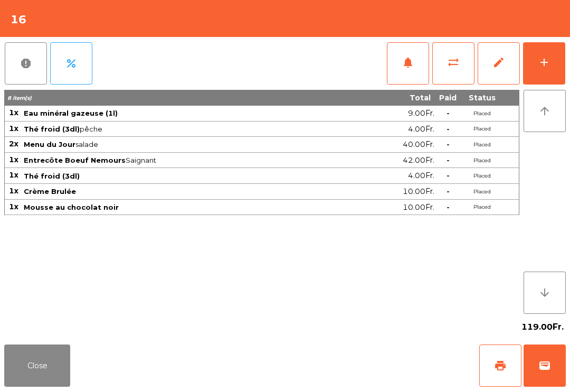
click at [340, 359] on div "Close print wallet" at bounding box center [285, 365] width 570 height 51
click at [340, 358] on div "Close print wallet" at bounding box center [285, 365] width 570 height 51
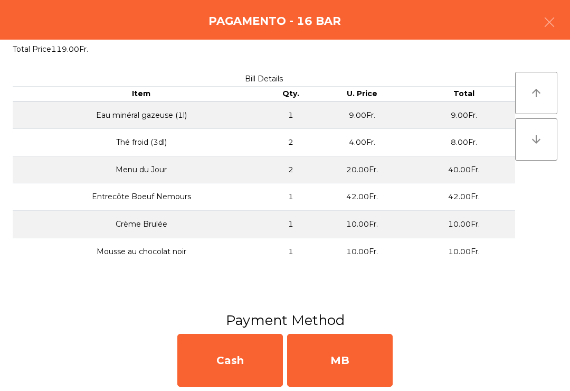
click at [336, 365] on div "MB" at bounding box center [340, 360] width 106 height 53
click at [335, 373] on div "No" at bounding box center [340, 360] width 106 height 53
click at [337, 367] on div "No" at bounding box center [340, 360] width 106 height 53
click at [341, 371] on div "No" at bounding box center [340, 360] width 106 height 53
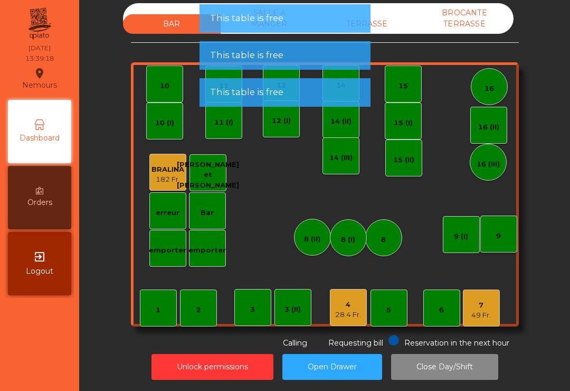
click at [477, 311] on div "49 Fr." at bounding box center [481, 315] width 20 height 11
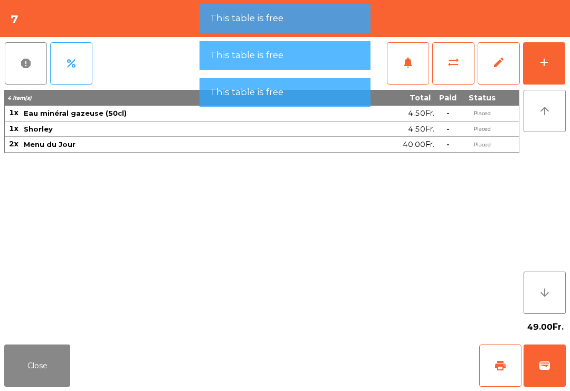
click at [560, 373] on button "wallet" at bounding box center [545, 365] width 42 height 42
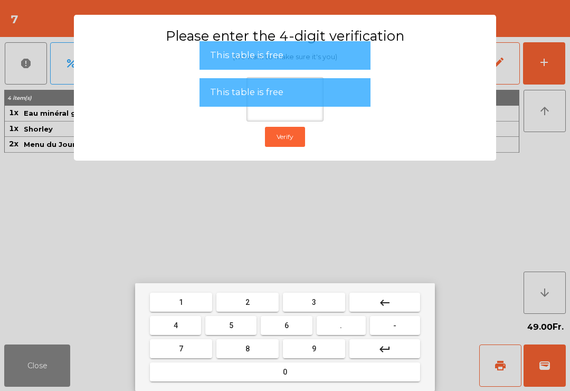
type input "*"
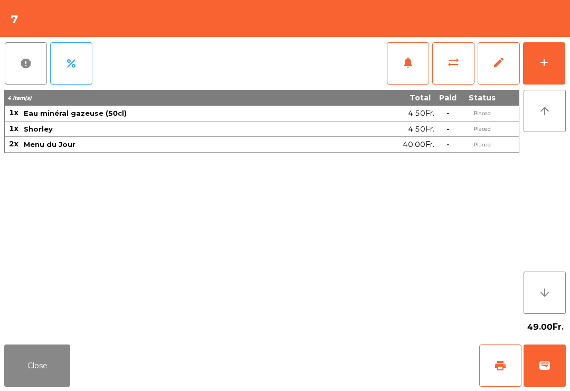
click at [321, 356] on div "Close print wallet" at bounding box center [285, 365] width 570 height 51
click at [346, 368] on div "Close print wallet" at bounding box center [285, 365] width 570 height 51
click at [345, 368] on div "Close print wallet" at bounding box center [285, 365] width 570 height 51
click at [345, 378] on div "Close print wallet" at bounding box center [285, 365] width 570 height 51
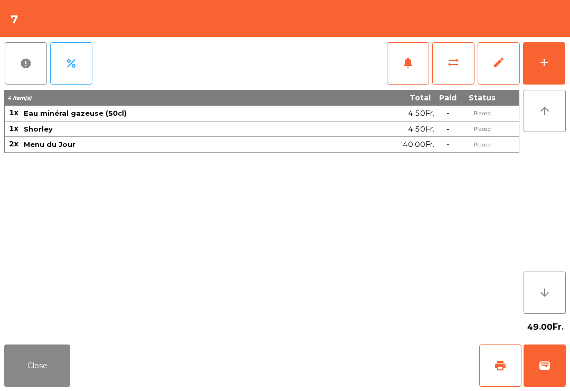
click at [349, 364] on div "Close print wallet" at bounding box center [285, 365] width 570 height 51
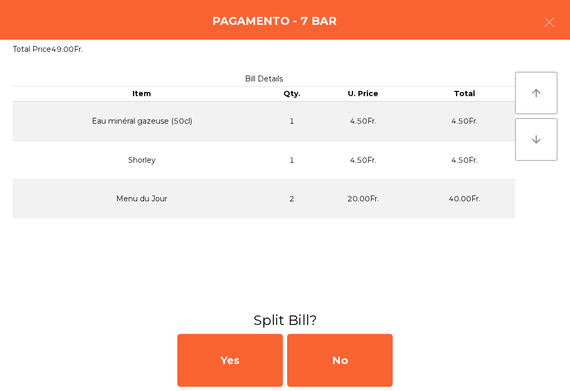
click at [353, 360] on div "No" at bounding box center [340, 360] width 106 height 53
click at [349, 359] on div "No" at bounding box center [340, 360] width 106 height 53
click at [350, 360] on div "No" at bounding box center [340, 360] width 106 height 53
click at [353, 358] on div "No" at bounding box center [340, 360] width 106 height 53
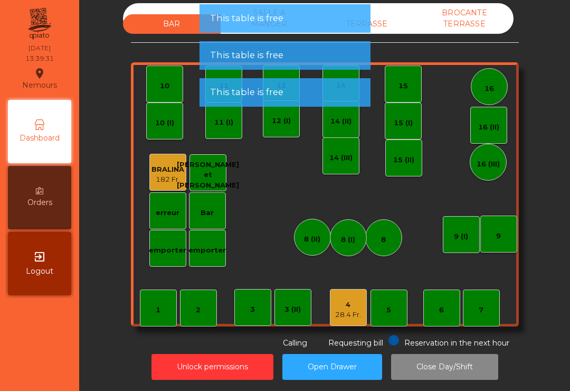
click at [343, 313] on div "28.4 Fr." at bounding box center [348, 314] width 26 height 11
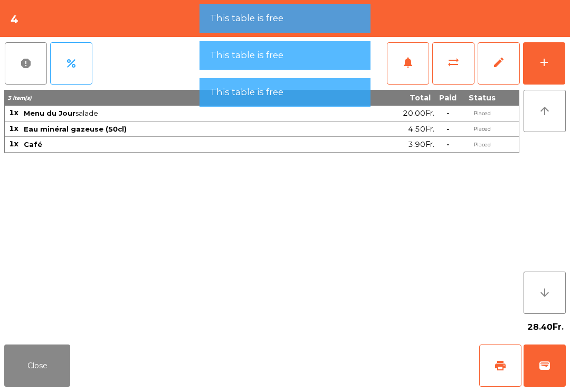
click at [539, 367] on span "wallet" at bounding box center [544, 365] width 13 height 13
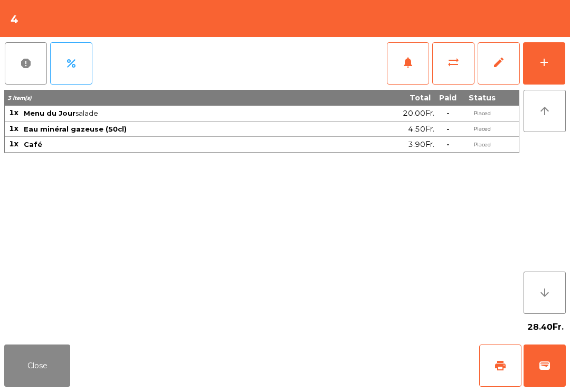
click at [353, 375] on div "Close print wallet" at bounding box center [285, 365] width 570 height 51
click at [353, 357] on div "Close print wallet" at bounding box center [285, 365] width 570 height 51
click at [349, 353] on div "Close print wallet" at bounding box center [285, 365] width 570 height 51
click at [349, 357] on div "Close print wallet" at bounding box center [285, 365] width 570 height 51
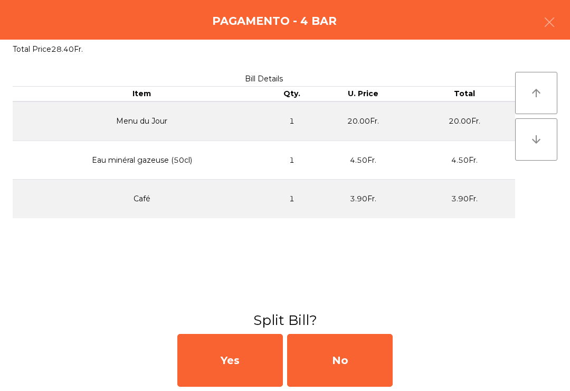
click at [357, 351] on div "No" at bounding box center [340, 360] width 106 height 53
click at [359, 357] on div "MB" at bounding box center [340, 360] width 106 height 53
click at [354, 358] on div "No" at bounding box center [340, 360] width 106 height 53
click at [354, 360] on div "No" at bounding box center [340, 360] width 106 height 53
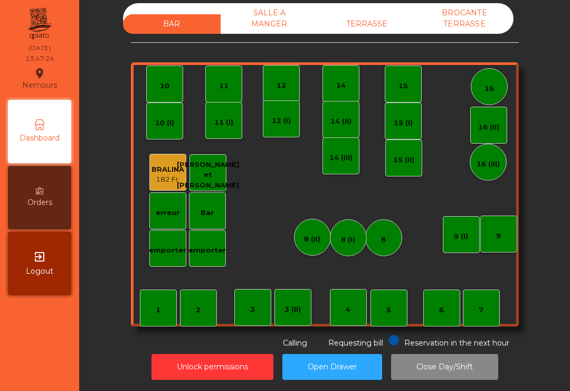
click at [357, 32] on div "TERRASSE" at bounding box center [367, 24] width 98 height 20
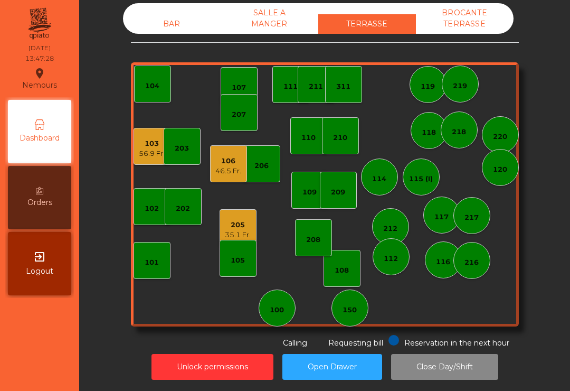
click at [227, 159] on div "106" at bounding box center [228, 161] width 26 height 11
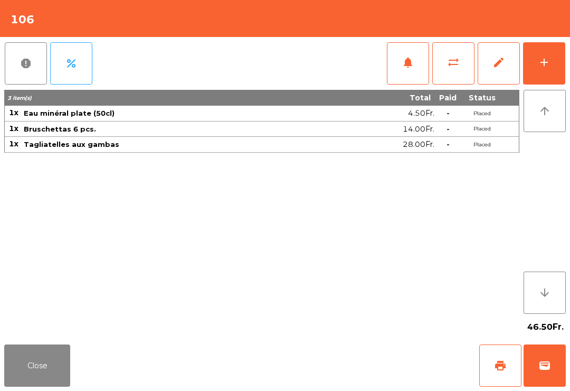
click at [547, 362] on span "wallet" at bounding box center [544, 365] width 13 height 13
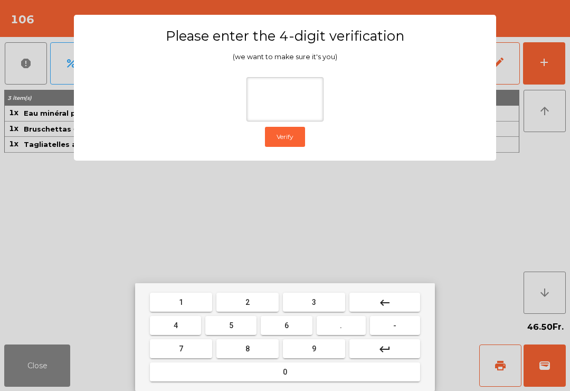
type input "*"
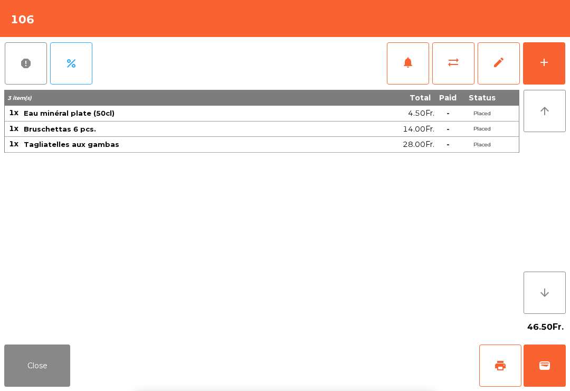
click at [344, 347] on div "Close print wallet" at bounding box center [285, 365] width 570 height 51
click at [343, 347] on div "Close print wallet" at bounding box center [285, 365] width 570 height 51
click at [344, 382] on div "Close print wallet" at bounding box center [285, 365] width 570 height 51
click at [353, 367] on div "Close print wallet" at bounding box center [285, 365] width 570 height 51
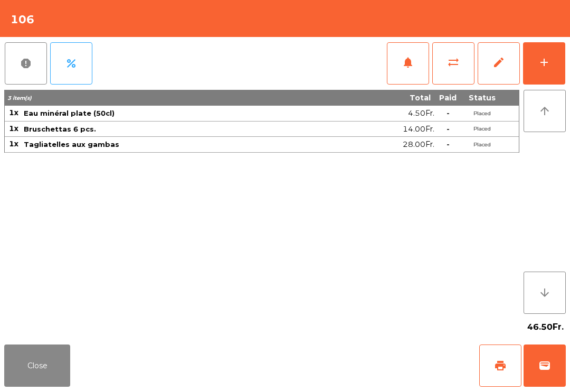
click at [353, 367] on div "Close print wallet" at bounding box center [285, 365] width 570 height 51
click at [354, 367] on div "Close print wallet" at bounding box center [285, 365] width 570 height 51
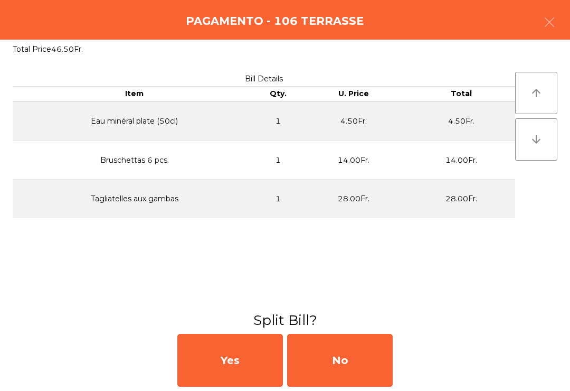
click at [362, 364] on div "No" at bounding box center [340, 360] width 106 height 53
click at [362, 364] on div "MB" at bounding box center [340, 360] width 106 height 53
click at [370, 358] on div "No" at bounding box center [340, 360] width 106 height 53
click at [378, 368] on div "No" at bounding box center [340, 360] width 106 height 53
click at [391, 367] on div "No" at bounding box center [340, 360] width 106 height 53
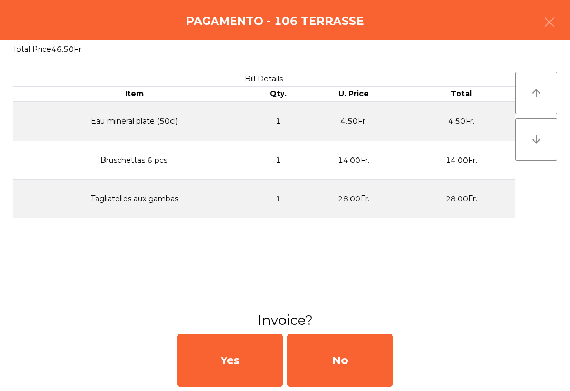
click at [372, 355] on button "Open Drawer" at bounding box center [332, 367] width 100 height 26
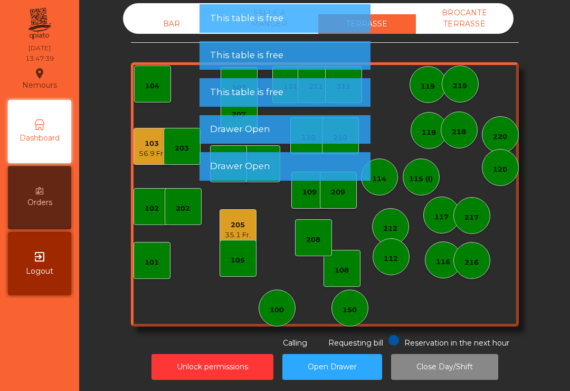
click at [151, 152] on div "56.9 Fr." at bounding box center [152, 153] width 26 height 11
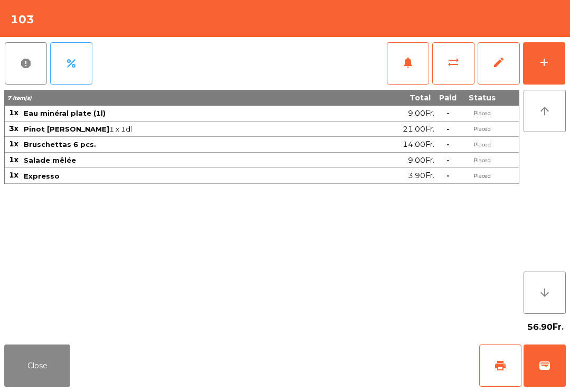
click at [556, 367] on button "wallet" at bounding box center [545, 365] width 42 height 42
click at [366, 370] on div "Close print wallet" at bounding box center [285, 365] width 570 height 51
click at [365, 369] on div "Close print wallet" at bounding box center [285, 365] width 570 height 51
click at [358, 387] on div "Close print wallet" at bounding box center [285, 365] width 570 height 51
click at [357, 387] on div "Close print wallet" at bounding box center [285, 365] width 570 height 51
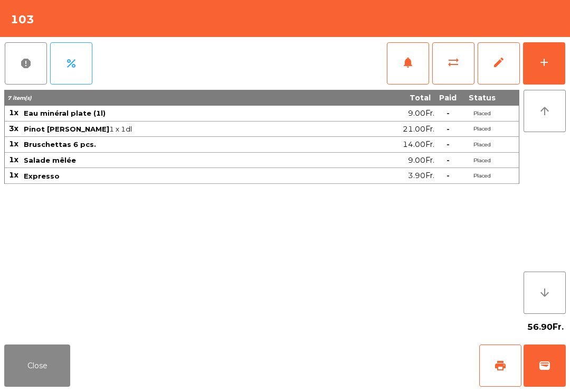
click at [353, 368] on div "Close print wallet" at bounding box center [285, 365] width 570 height 51
click at [351, 364] on div "Close print wallet" at bounding box center [285, 365] width 570 height 51
click at [353, 357] on div "Close print wallet" at bounding box center [285, 365] width 570 height 51
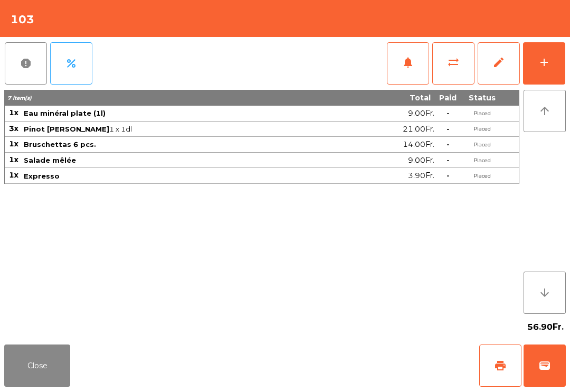
click at [353, 357] on div "Close print wallet" at bounding box center [285, 365] width 570 height 51
click at [354, 368] on div "Close print wallet" at bounding box center [285, 365] width 570 height 51
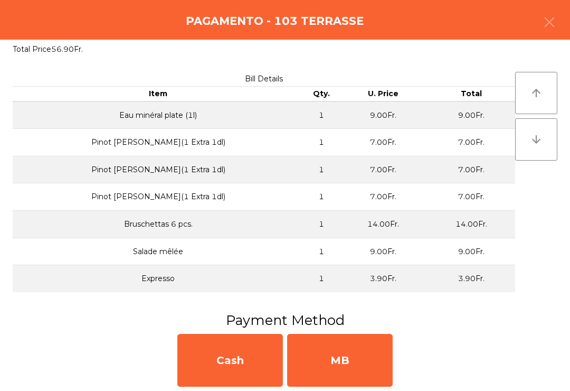
click at [328, 376] on div "MB" at bounding box center [340, 360] width 106 height 53
click at [342, 373] on div "No" at bounding box center [340, 360] width 106 height 53
click at [373, 374] on div "No" at bounding box center [340, 360] width 106 height 53
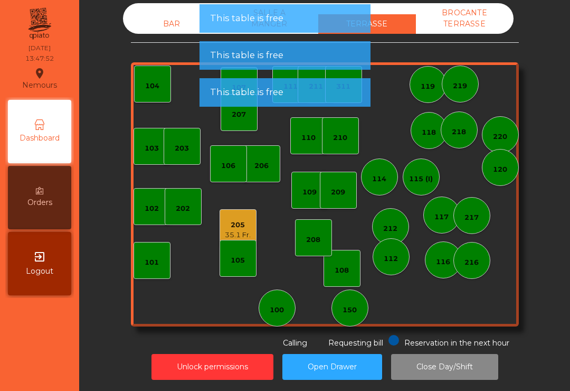
click at [391, 215] on div "212" at bounding box center [390, 226] width 37 height 37
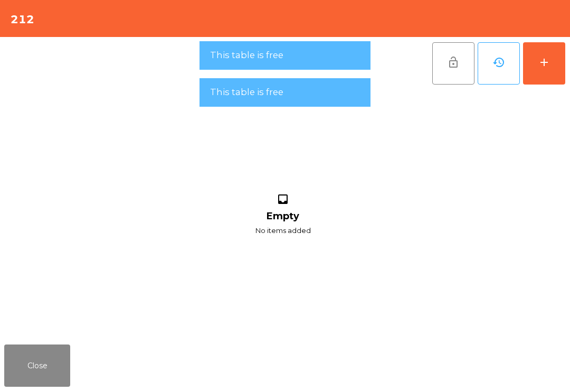
click at [564, 63] on button "add" at bounding box center [544, 63] width 42 height 42
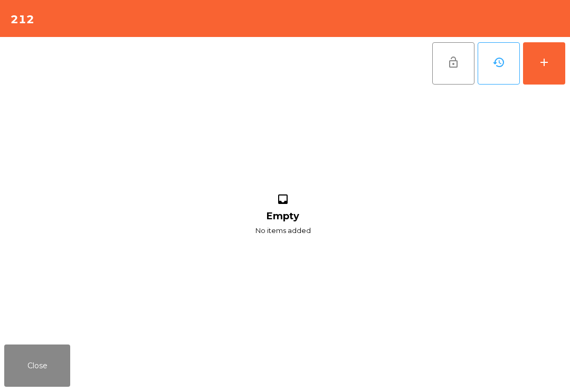
click at [550, 59] on div "add" at bounding box center [544, 62] width 13 height 13
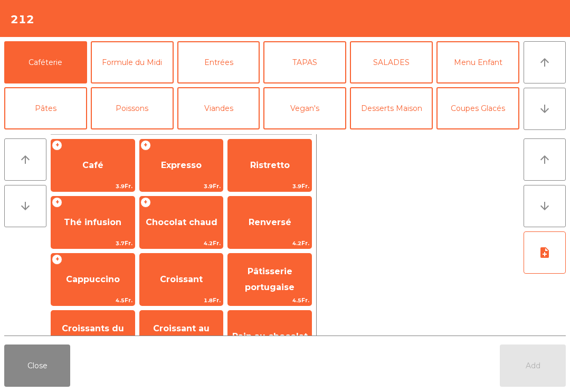
click at [86, 162] on span "Café" at bounding box center [92, 165] width 21 height 10
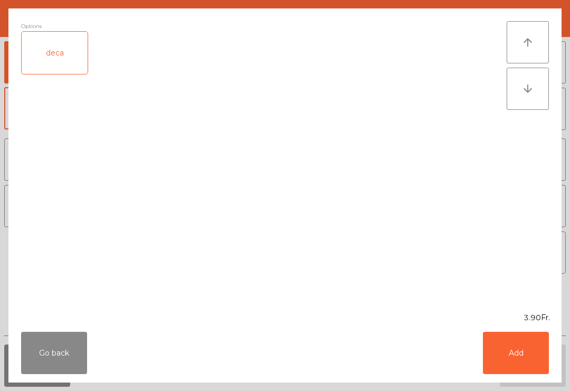
click at [528, 348] on button "Add" at bounding box center [516, 352] width 66 height 42
click at [517, 370] on button "Add" at bounding box center [516, 352] width 66 height 42
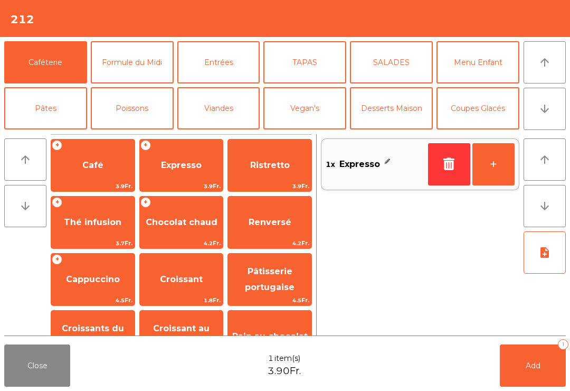
click at [540, 364] on button "Add 1" at bounding box center [533, 365] width 66 height 42
click at [183, 174] on span "Expresso" at bounding box center [181, 165] width 83 height 28
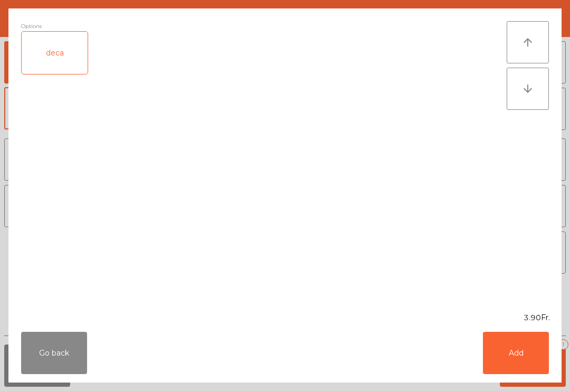
click at [514, 343] on button "Add" at bounding box center [516, 352] width 66 height 42
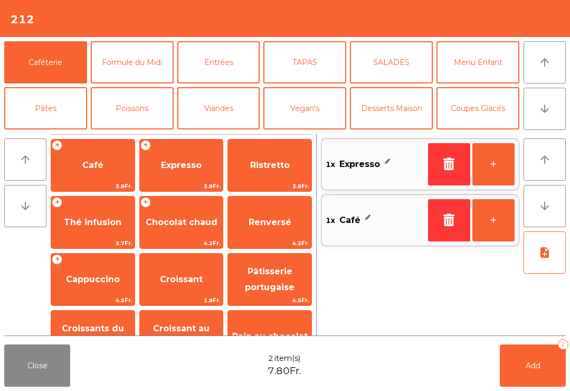
click at [540, 365] on button "Add 2" at bounding box center [533, 365] width 66 height 42
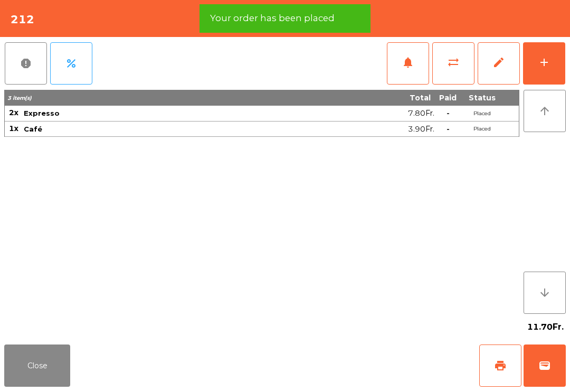
click at [57, 378] on button "Close" at bounding box center [37, 365] width 66 height 42
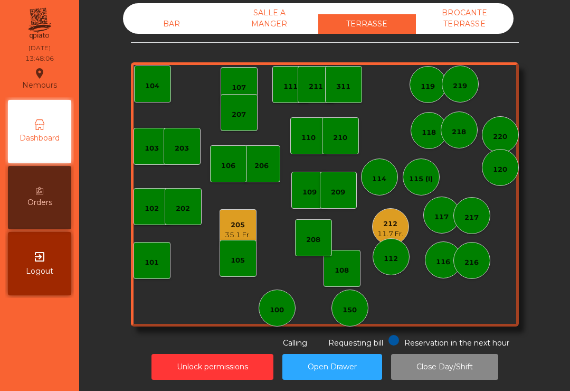
click at [390, 232] on div "11.7 Fr." at bounding box center [390, 234] width 26 height 11
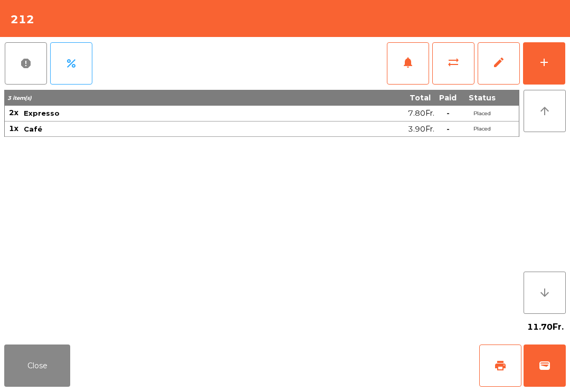
click at [457, 73] on button "sync_alt" at bounding box center [453, 63] width 42 height 42
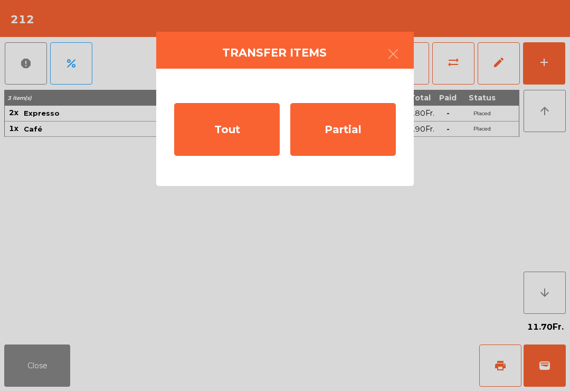
click at [360, 141] on div "Partial" at bounding box center [343, 129] width 106 height 53
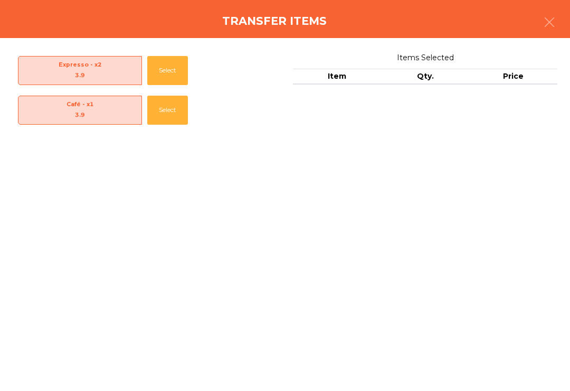
click at [174, 72] on button "Select" at bounding box center [167, 70] width 41 height 29
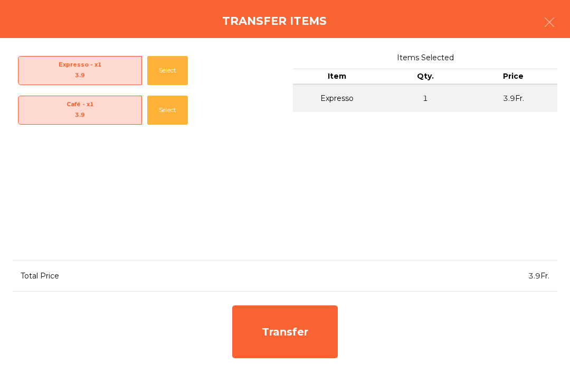
click at [303, 351] on div "Transfer" at bounding box center [285, 331] width 106 height 53
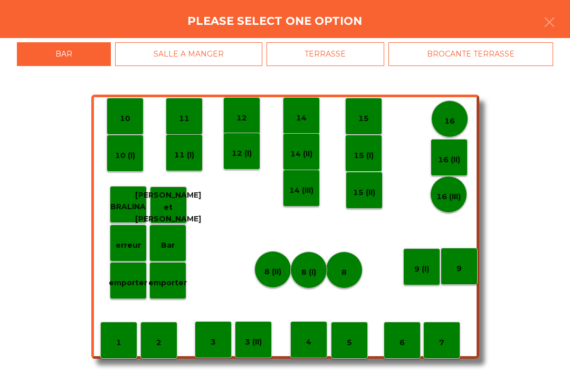
click at [119, 247] on p "erreur" at bounding box center [128, 245] width 25 height 12
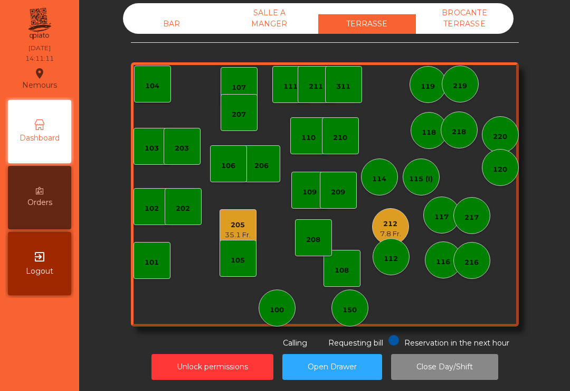
click at [230, 218] on div "205 35.1 Fr." at bounding box center [238, 227] width 26 height 25
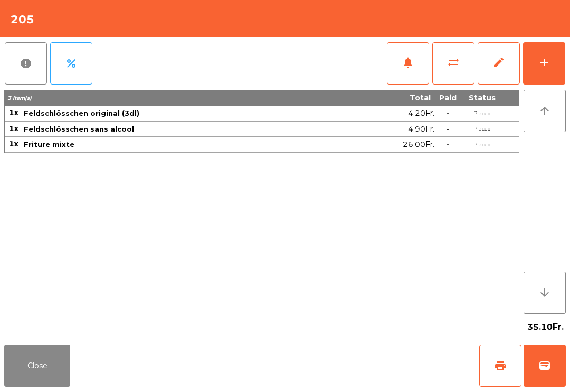
click at [485, 360] on button "print" at bounding box center [500, 365] width 42 height 42
click at [547, 375] on button "wallet" at bounding box center [545, 365] width 42 height 42
click at [338, 386] on div "Close print wallet" at bounding box center [285, 365] width 570 height 51
click at [325, 372] on div "Close print wallet" at bounding box center [285, 365] width 570 height 51
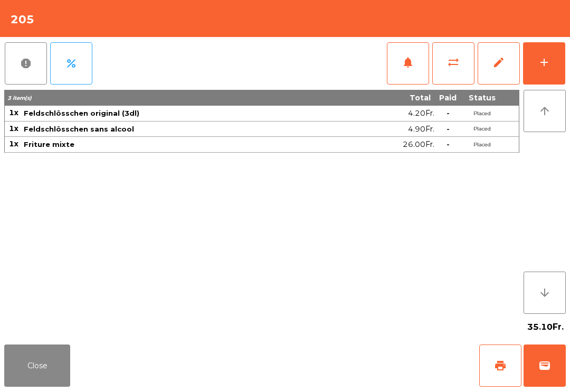
click at [328, 366] on div "Close print wallet" at bounding box center [285, 365] width 570 height 51
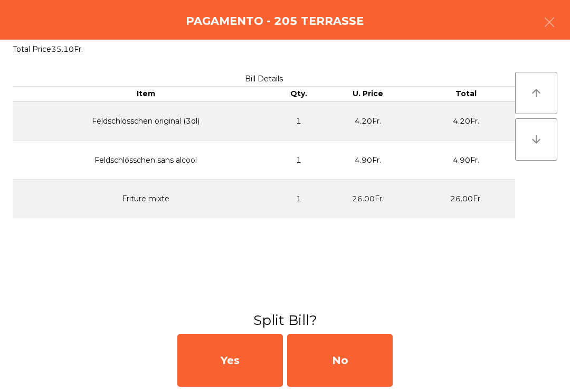
click at [344, 356] on div "No" at bounding box center [340, 360] width 106 height 53
click at [340, 357] on div "MB" at bounding box center [340, 360] width 106 height 53
click at [346, 358] on div "No" at bounding box center [340, 360] width 106 height 53
click at [347, 364] on div "No" at bounding box center [340, 360] width 106 height 53
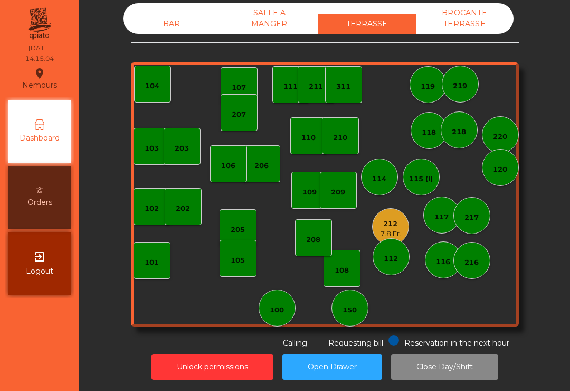
click at [384, 234] on div "7.8 Fr." at bounding box center [390, 234] width 21 height 11
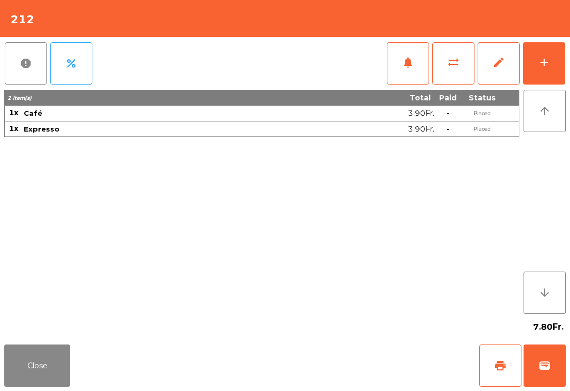
click at [495, 353] on button "print" at bounding box center [500, 365] width 42 height 42
click at [45, 339] on div "7.80Fr." at bounding box center [285, 326] width 562 height 26
click at [57, 367] on button "Close" at bounding box center [37, 365] width 66 height 42
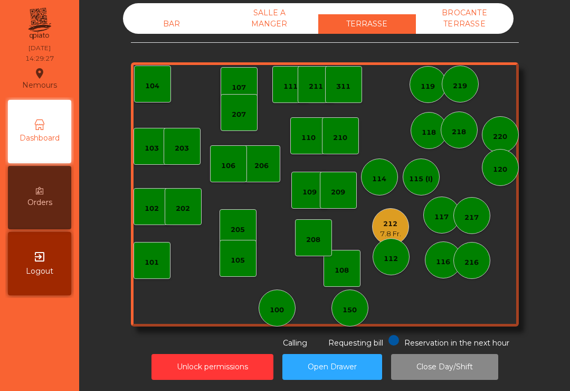
click at [247, 226] on div "205" at bounding box center [238, 227] width 37 height 37
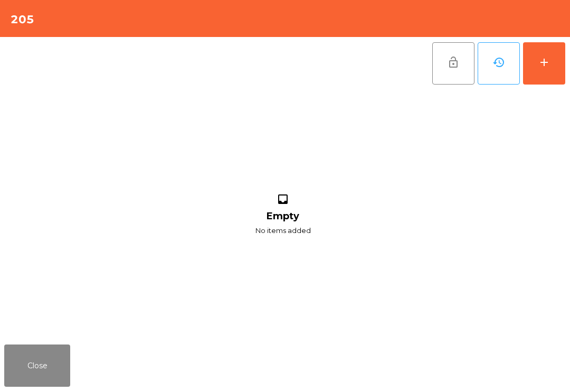
click at [553, 70] on button "add" at bounding box center [544, 63] width 42 height 42
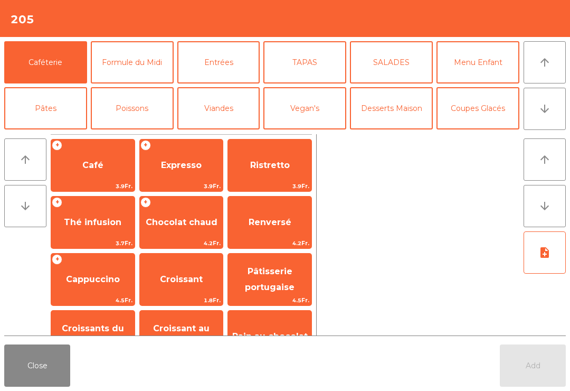
click at [545, 49] on button "arrow_upward" at bounding box center [545, 62] width 42 height 42
click at [162, 162] on span "Expresso" at bounding box center [181, 165] width 41 height 10
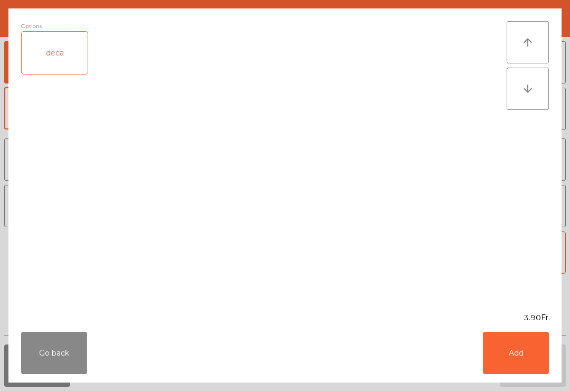
scroll to position [55, 0]
click at [524, 340] on button "Add" at bounding box center [516, 352] width 66 height 42
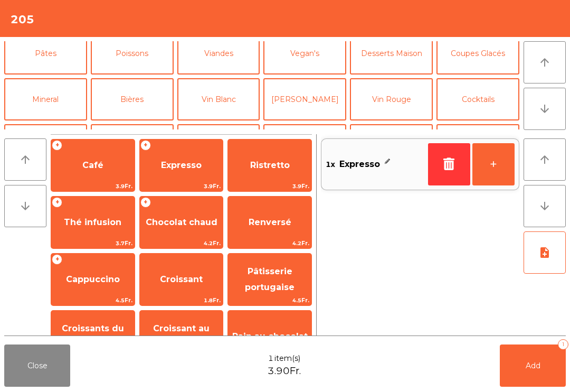
click at [99, 164] on span "Café" at bounding box center [92, 165] width 21 height 10
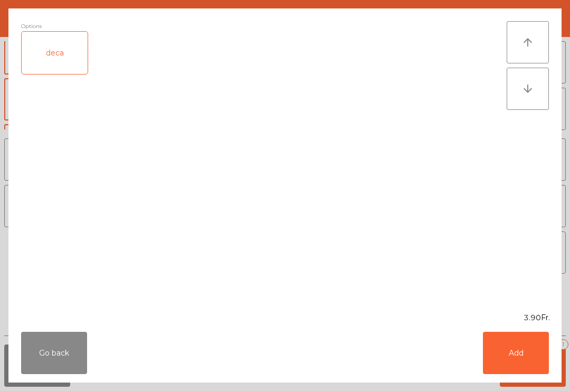
click at [534, 359] on button "Add" at bounding box center [516, 352] width 66 height 42
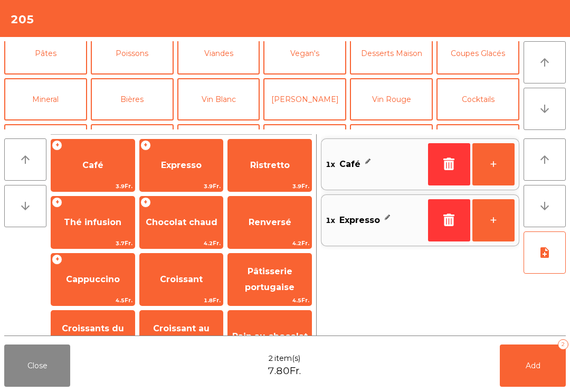
click at [63, 78] on button "Mineral" at bounding box center [45, 99] width 83 height 42
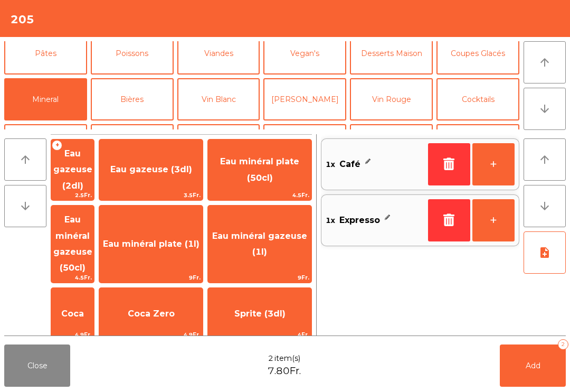
click at [275, 369] on span "Diabolo" at bounding box center [259, 374] width 35 height 10
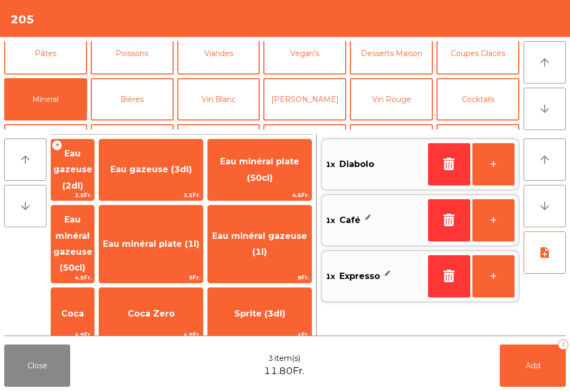
click at [525, 353] on button "Add 3" at bounding box center [533, 365] width 66 height 42
